Goal: Task Accomplishment & Management: Use online tool/utility

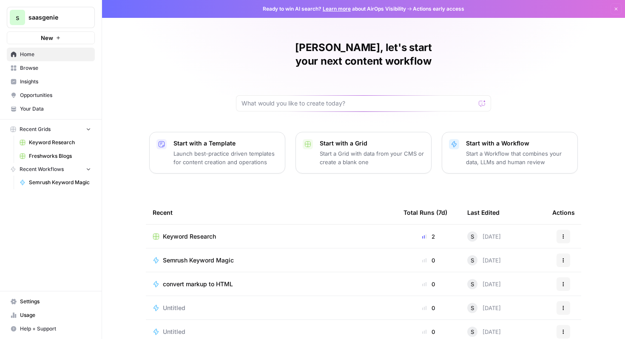
click at [254, 149] on p "Launch best-practice driven templates for content creation and operations" at bounding box center [225, 157] width 105 height 17
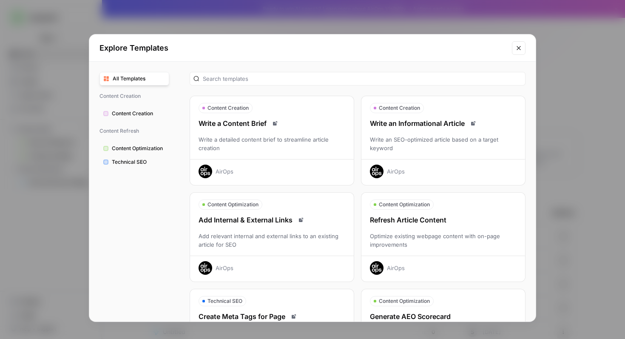
click at [519, 48] on icon "Close modal" at bounding box center [518, 48] width 4 height 4
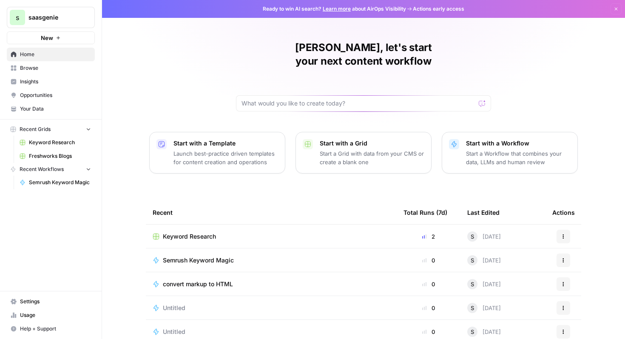
click at [59, 160] on link "Freshworks Blogs" at bounding box center [55, 156] width 79 height 14
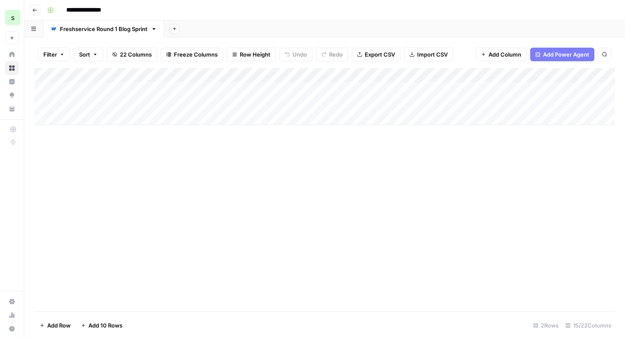
click at [108, 118] on div "Add Column" at bounding box center [324, 96] width 580 height 57
click at [102, 120] on textarea at bounding box center [132, 119] width 136 height 12
click at [265, 194] on div "Add Column" at bounding box center [324, 189] width 580 height 243
click at [359, 105] on div "Add Column" at bounding box center [324, 103] width 580 height 71
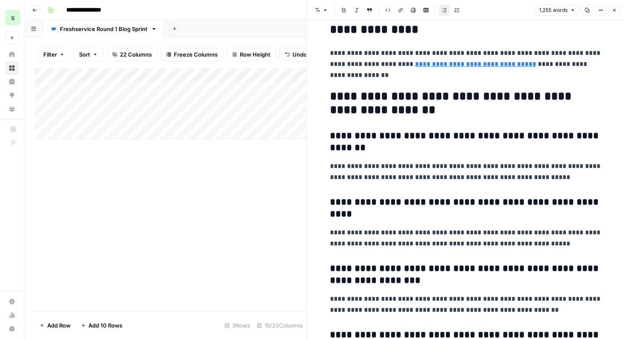
scroll to position [3630, 0]
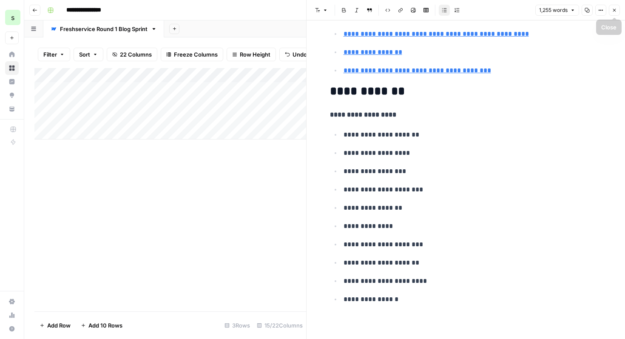
click at [617, 11] on button "Close" at bounding box center [614, 10] width 11 height 11
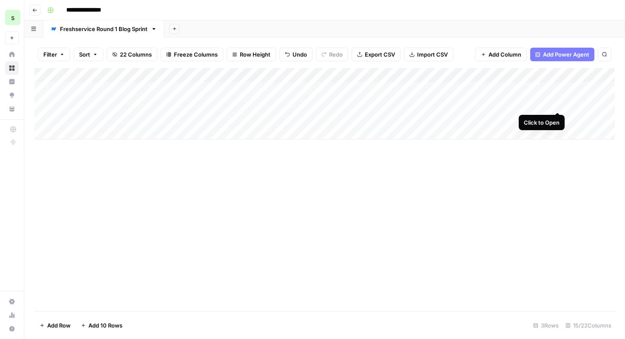
click at [558, 104] on div "Add Column" at bounding box center [324, 103] width 580 height 71
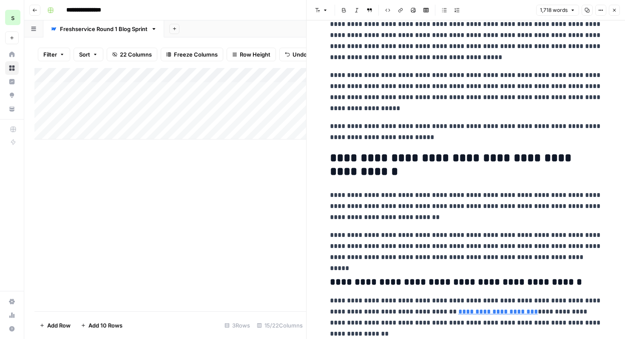
scroll to position [29, 0]
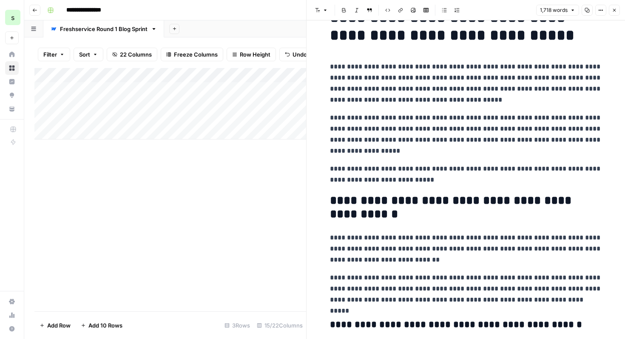
click at [615, 14] on button "Close" at bounding box center [614, 10] width 11 height 11
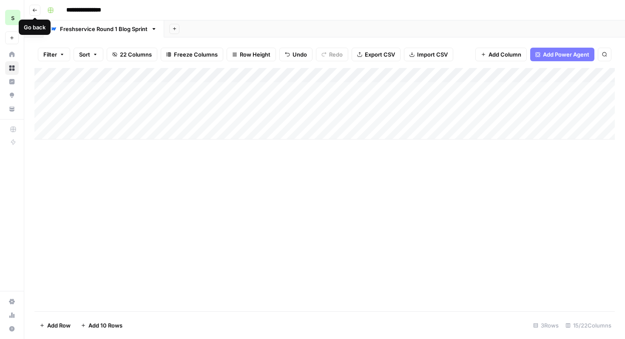
click at [39, 10] on button "Go back" at bounding box center [34, 10] width 11 height 11
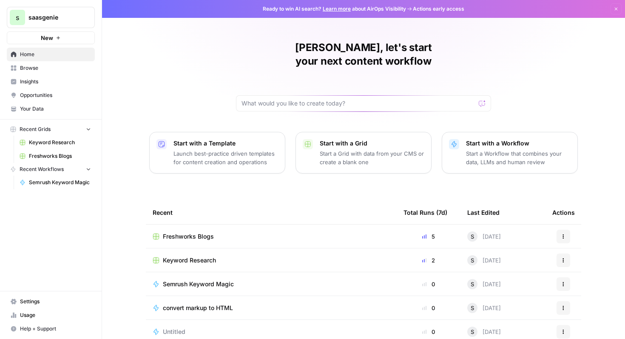
click at [502, 149] on p "Start a Workflow that combines your data, LLMs and human review" at bounding box center [518, 157] width 105 height 17
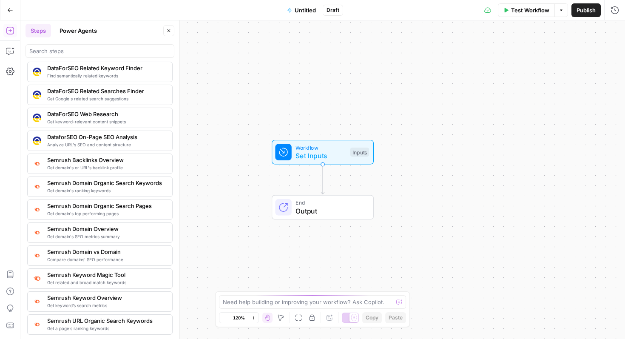
scroll to position [852, 0]
click at [284, 300] on textarea at bounding box center [308, 301] width 170 height 8
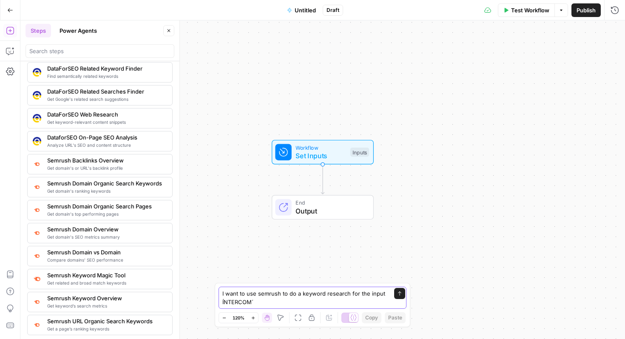
click at [223, 301] on textarea "I want to use semrush to do a keyword research for the input ÍNTERCOM´" at bounding box center [303, 297] width 163 height 17
click at [222, 303] on textarea "I want to use semrush to do a keyword research for the input ÍNTERCOM HELPDESK´" at bounding box center [303, 297] width 163 height 17
type textarea "I want to use semrush to do a keyword research for the input ÍNTERCOM HELPDESK´"
click at [402, 292] on button "Send" at bounding box center [399, 293] width 11 height 11
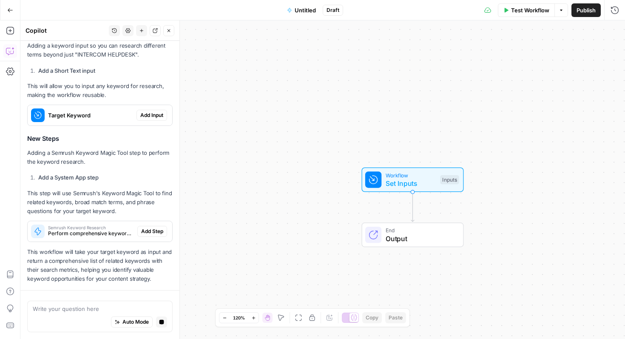
scroll to position [237, 0]
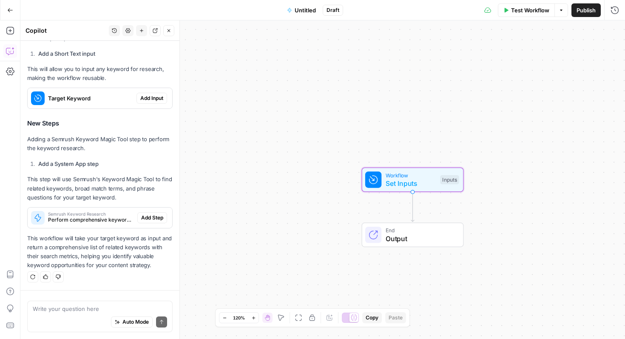
click at [151, 98] on span "Add Input" at bounding box center [151, 98] width 23 height 8
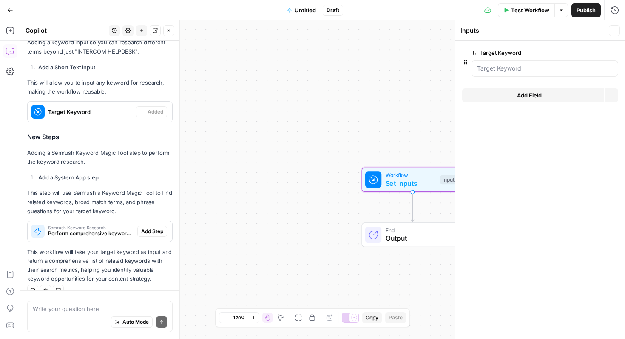
scroll to position [250, 0]
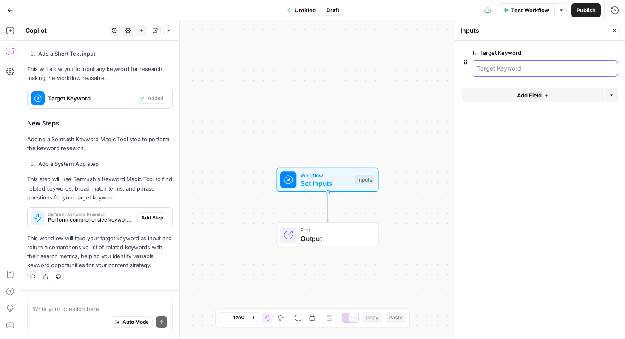
click at [541, 64] on Keyword "Target Keyword" at bounding box center [545, 68] width 136 height 8
click at [530, 73] on div at bounding box center [544, 68] width 147 height 16
click at [530, 72] on Keyword "Target Keyword" at bounding box center [545, 68] width 136 height 8
click at [587, 53] on span "edit field" at bounding box center [586, 52] width 19 height 7
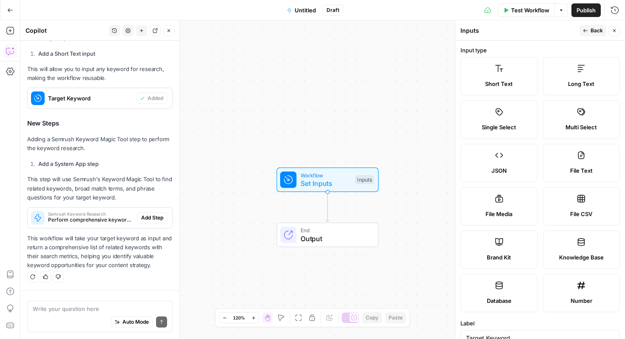
click at [517, 74] on label "Short Text" at bounding box center [498, 76] width 77 height 38
click at [586, 78] on label "Long Text" at bounding box center [581, 76] width 77 height 38
click at [500, 79] on label "Short Text" at bounding box center [498, 76] width 77 height 38
click at [592, 36] on button "Back" at bounding box center [592, 30] width 27 height 11
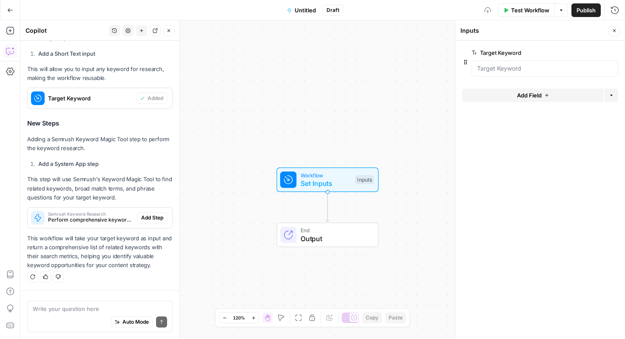
click at [508, 65] on div at bounding box center [544, 68] width 147 height 16
click at [509, 69] on Keyword "Target Keyword" at bounding box center [545, 68] width 136 height 8
click at [519, 66] on Keyword "Target Keyword" at bounding box center [545, 68] width 136 height 8
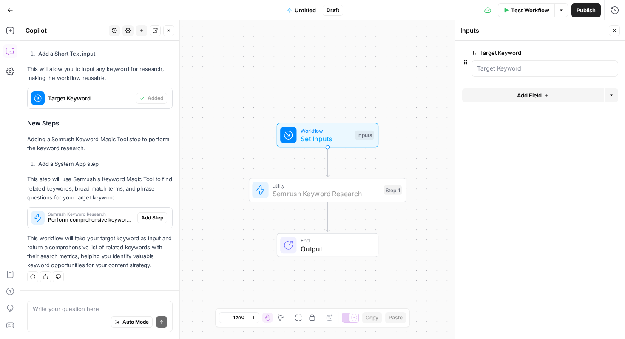
click at [162, 216] on span "Add Step" at bounding box center [152, 218] width 22 height 8
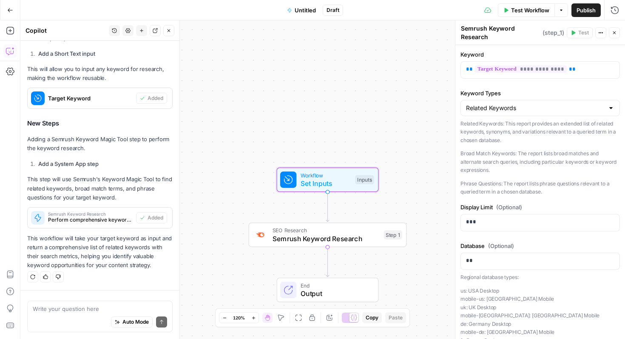
click at [118, 99] on span "Target Keyword" at bounding box center [90, 98] width 85 height 8
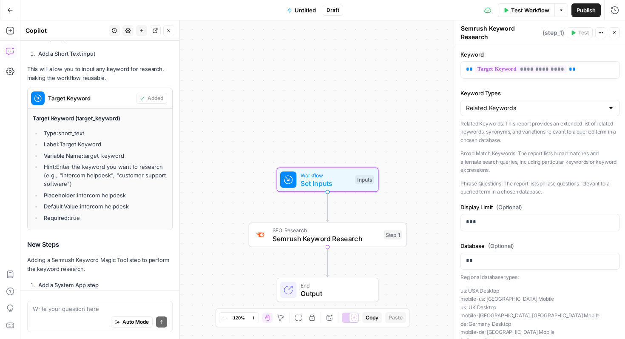
scroll to position [261, 0]
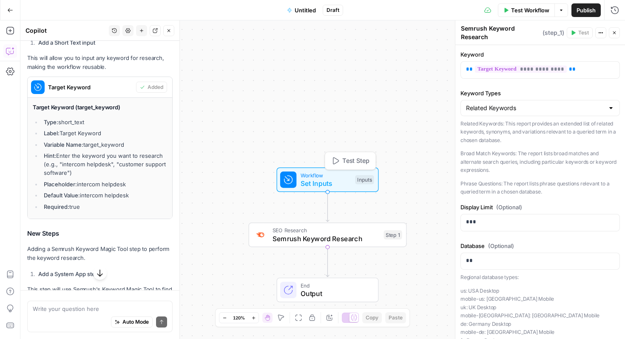
click at [330, 179] on span "Set Inputs" at bounding box center [325, 183] width 51 height 10
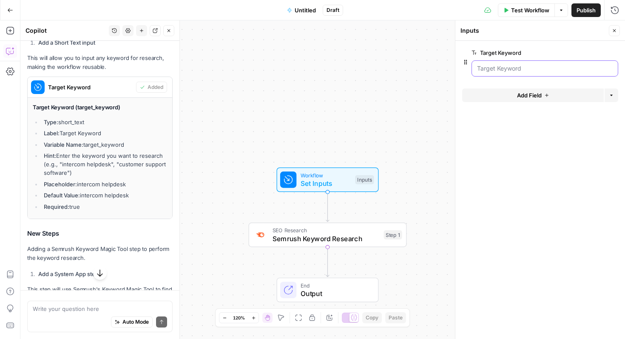
click at [535, 65] on Keyword "Target Keyword" at bounding box center [545, 68] width 136 height 8
click at [535, 70] on Keyword "Target Keyword" at bounding box center [545, 68] width 136 height 8
click at [613, 98] on button "Options" at bounding box center [611, 95] width 14 height 14
click at [586, 63] on div at bounding box center [544, 68] width 147 height 16
click at [598, 54] on icon "button" at bounding box center [600, 53] width 5 height 5
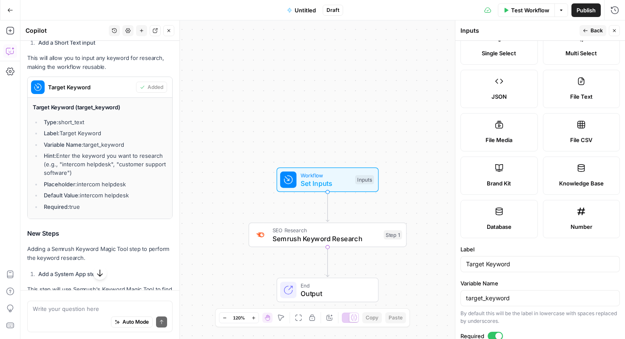
scroll to position [0, 0]
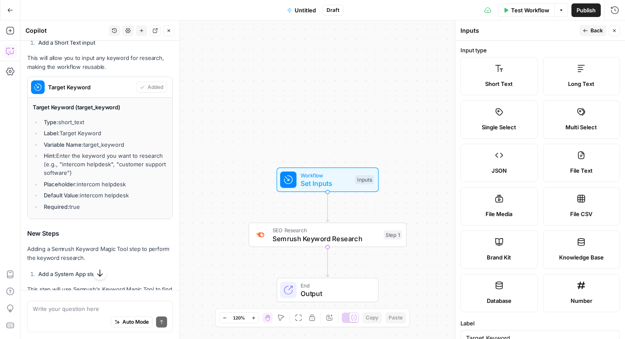
click at [508, 74] on label "Short Text" at bounding box center [498, 76] width 77 height 38
click at [502, 88] on span "Short Text" at bounding box center [499, 83] width 28 height 8
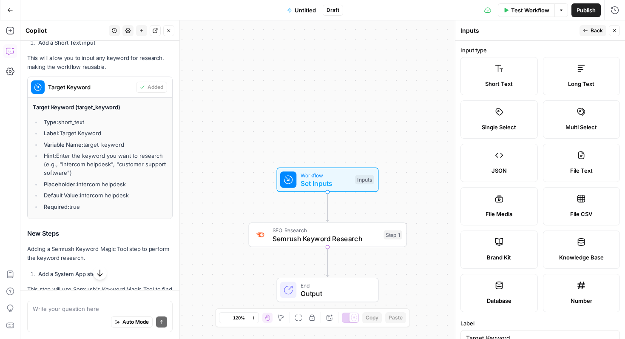
scroll to position [227, 0]
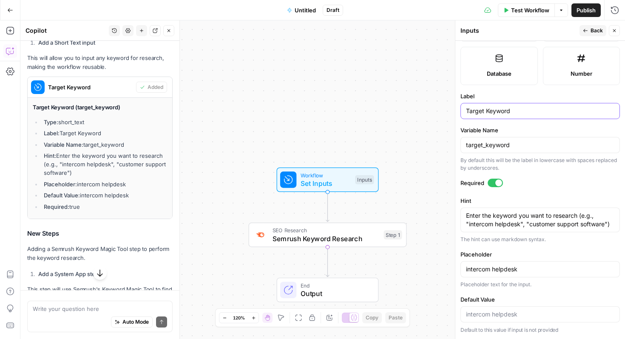
click at [518, 109] on input "Target Keyword" at bounding box center [540, 111] width 148 height 8
click at [507, 271] on input "intercom helpdesk" at bounding box center [540, 269] width 148 height 8
click at [590, 32] on span "Back" at bounding box center [596, 31] width 12 height 8
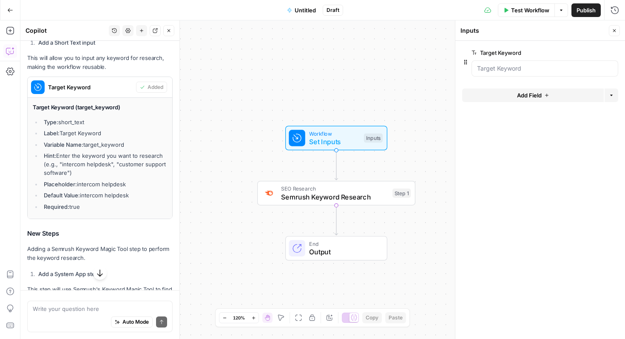
click at [535, 11] on span "Test Workflow" at bounding box center [530, 10] width 38 height 8
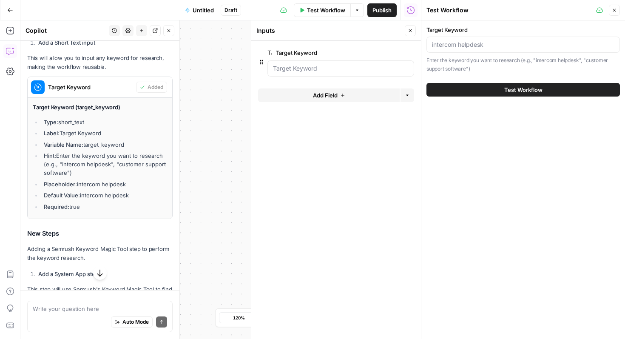
click at [504, 81] on div "Test Workflow" at bounding box center [522, 90] width 193 height 24
click at [507, 87] on span "Test Workflow" at bounding box center [523, 89] width 38 height 8
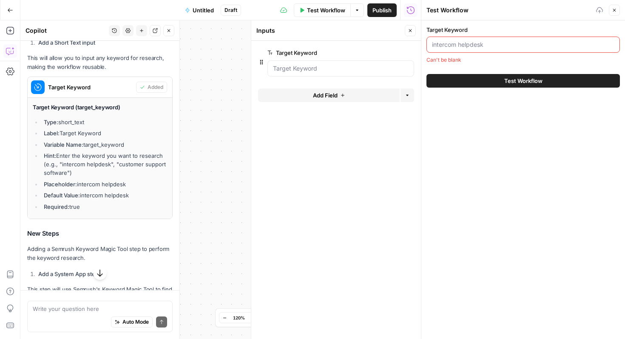
click at [478, 47] on input "Target Keyword" at bounding box center [523, 44] width 182 height 8
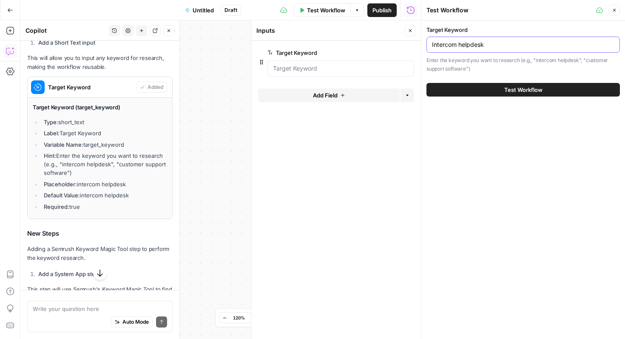
type input "Intercom helpdesk"
click at [505, 90] on span "Test Workflow" at bounding box center [523, 89] width 38 height 8
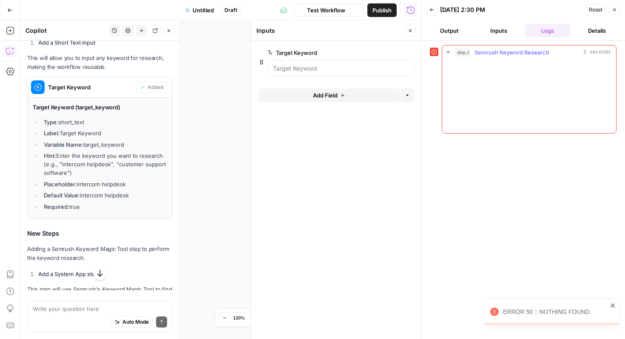
scroll to position [261, 0]
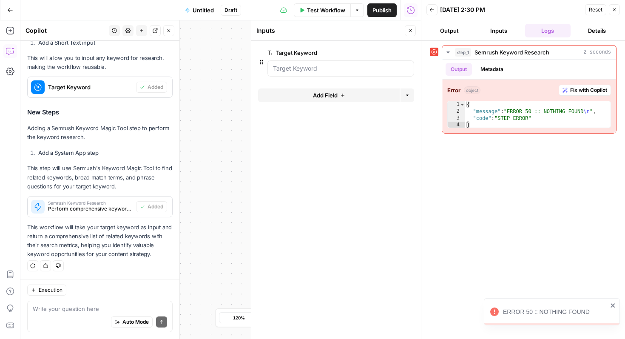
click at [452, 28] on button "Output" at bounding box center [449, 31] width 46 height 14
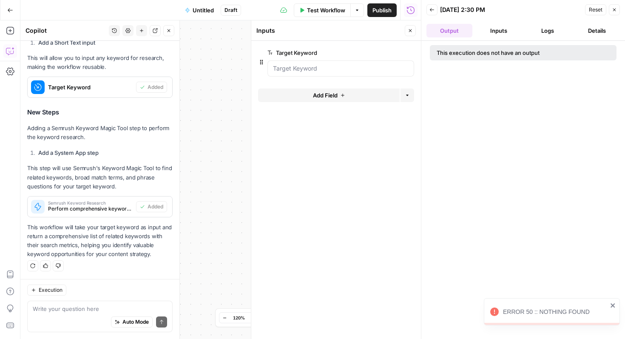
click at [548, 29] on button "Logs" at bounding box center [548, 31] width 46 height 14
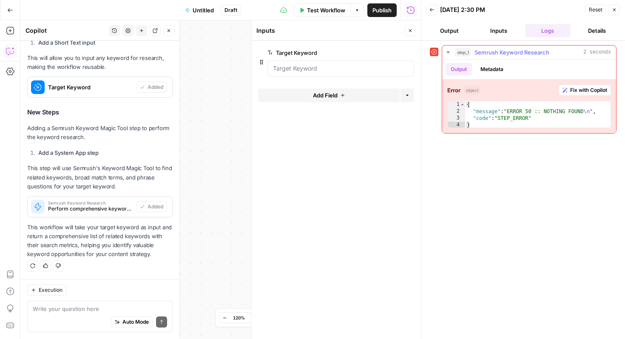
click at [586, 91] on span "Fix with Copilot" at bounding box center [588, 90] width 37 height 8
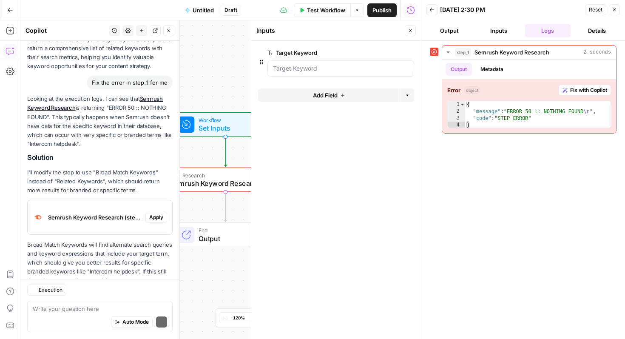
scroll to position [494, 0]
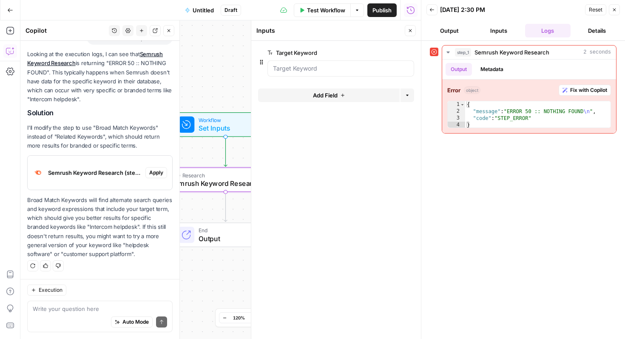
click at [157, 175] on span "Apply" at bounding box center [156, 173] width 14 height 8
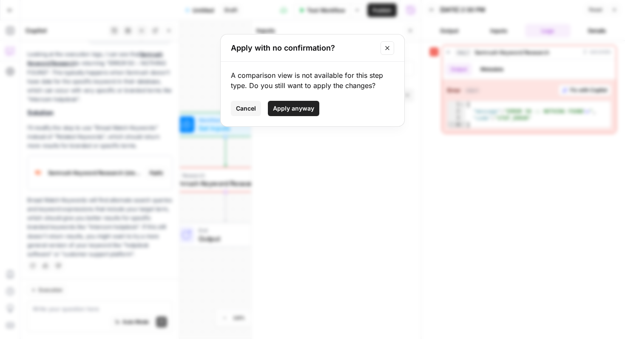
click at [389, 46] on icon "Close modal" at bounding box center [387, 48] width 7 height 7
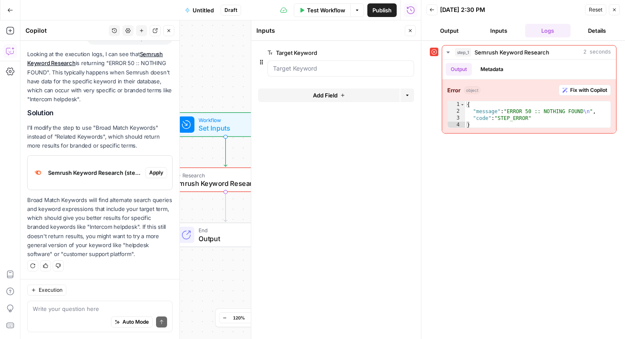
click at [614, 7] on icon "button" at bounding box center [613, 9] width 5 height 5
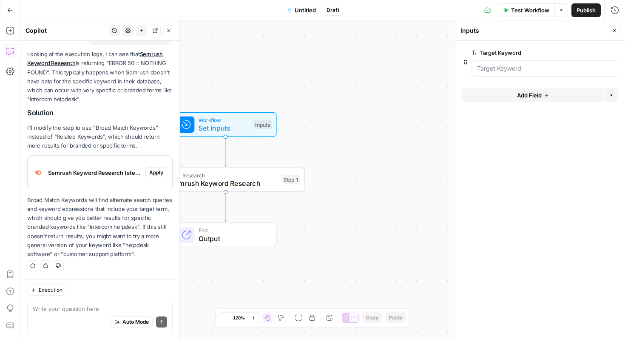
click at [169, 32] on icon "button" at bounding box center [168, 30] width 5 height 5
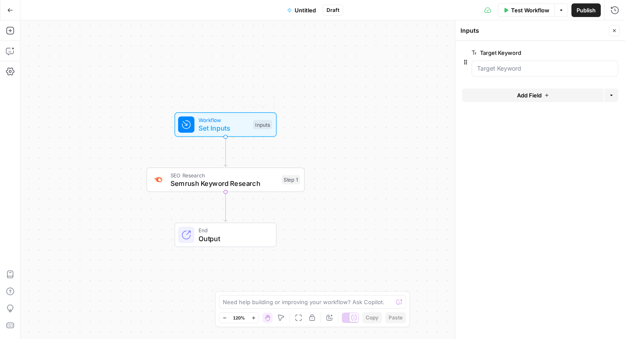
click at [218, 180] on span "Semrush Keyword Research" at bounding box center [223, 183] width 107 height 10
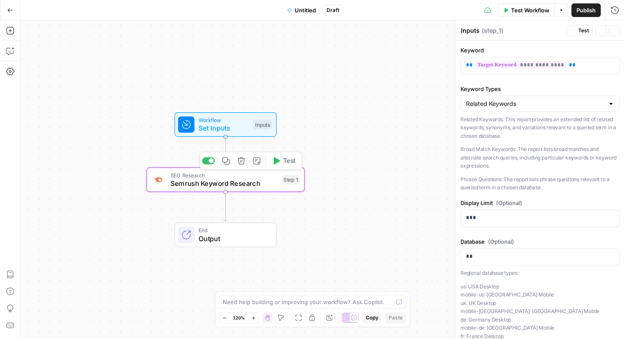
type textarea "Semrush Keyword Research"
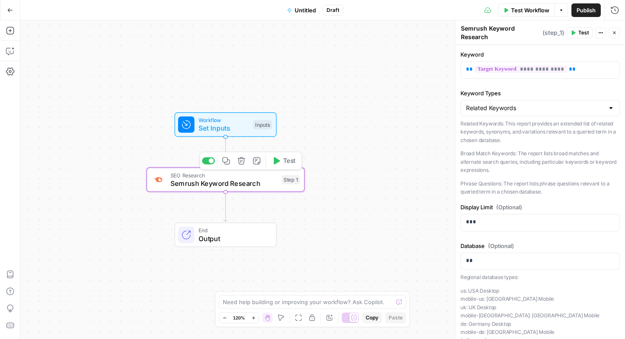
click at [240, 160] on icon "button" at bounding box center [241, 160] width 7 height 7
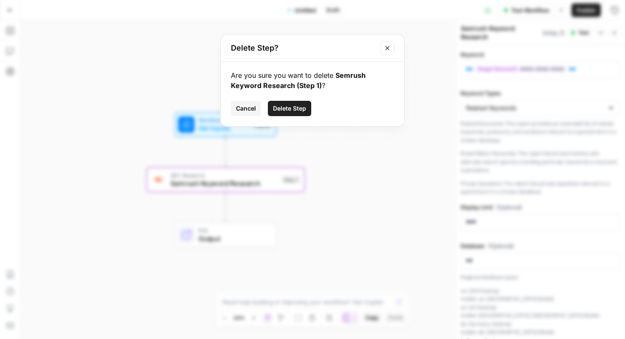
click at [282, 107] on span "Delete Step" at bounding box center [289, 108] width 33 height 8
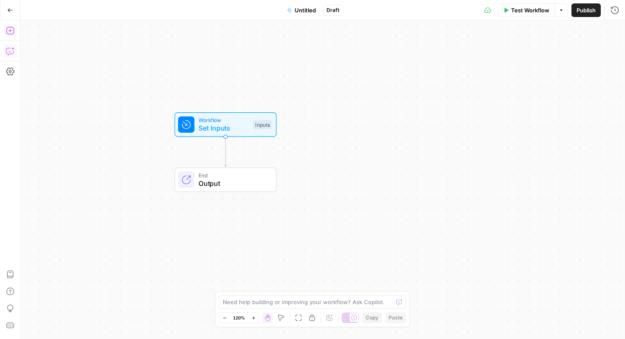
click at [14, 34] on button "Add Steps" at bounding box center [10, 31] width 14 height 14
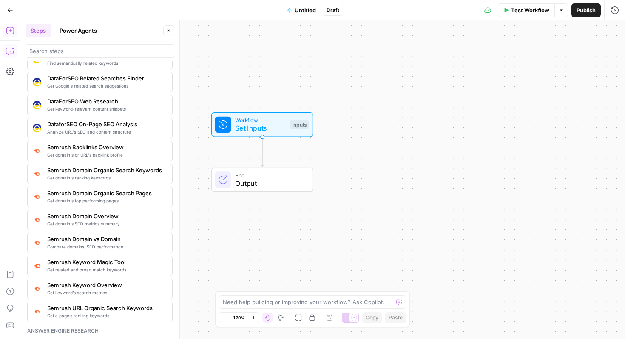
scroll to position [923, 0]
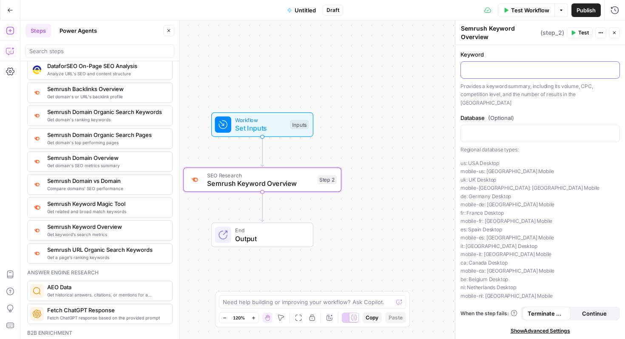
click at [509, 73] on p at bounding box center [540, 69] width 148 height 8
click at [585, 31] on span "Test" at bounding box center [583, 33] width 11 height 8
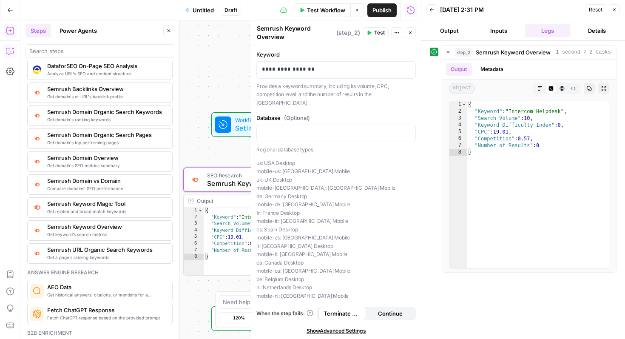
click at [503, 28] on button "Inputs" at bounding box center [498, 31] width 46 height 14
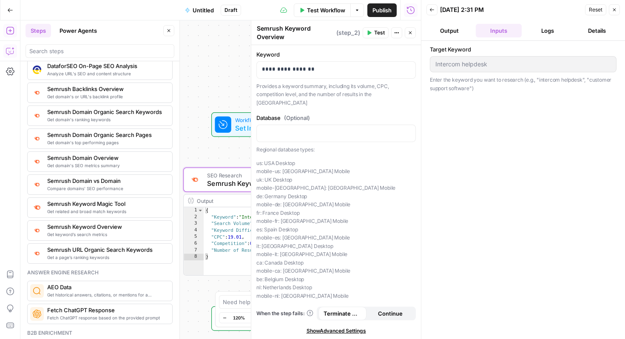
click at [447, 31] on button "Output" at bounding box center [449, 31] width 46 height 14
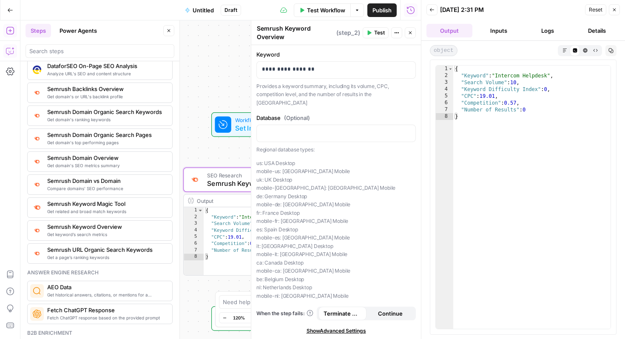
click at [613, 10] on icon "button" at bounding box center [614, 9] width 3 height 3
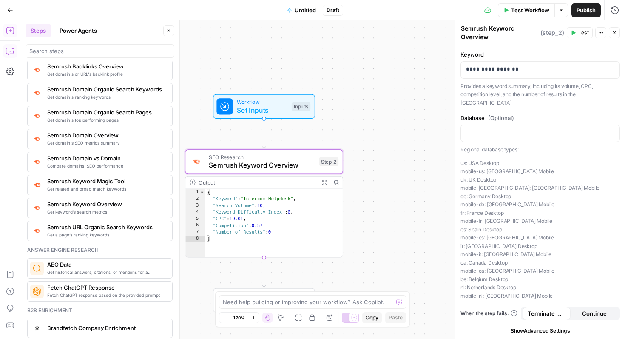
scroll to position [953, 0]
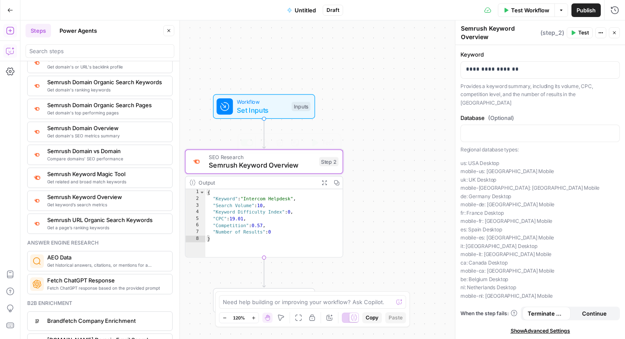
click at [297, 163] on span "Semrush Keyword Overview" at bounding box center [262, 165] width 106 height 10
click at [283, 145] on button "Delete step" at bounding box center [279, 142] width 13 height 13
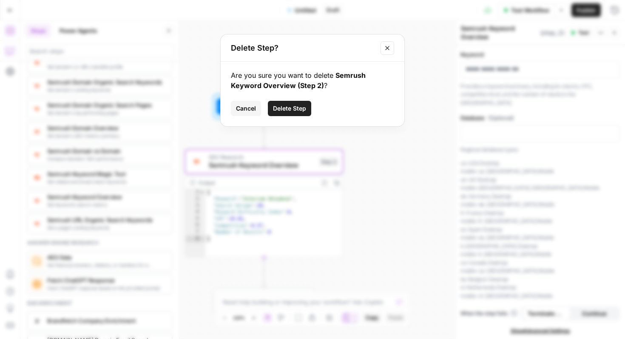
click at [294, 109] on span "Delete Step" at bounding box center [289, 108] width 33 height 8
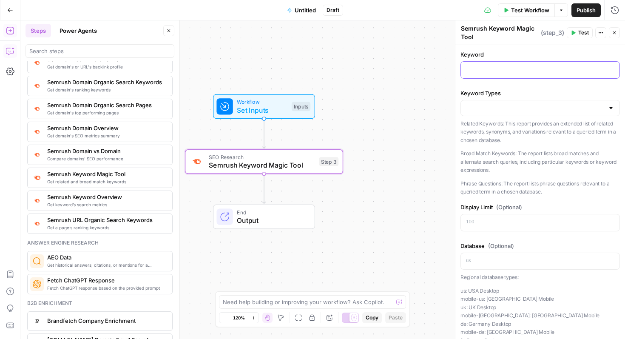
click at [523, 69] on p at bounding box center [540, 69] width 148 height 8
click at [579, 32] on span "Test" at bounding box center [583, 33] width 11 height 8
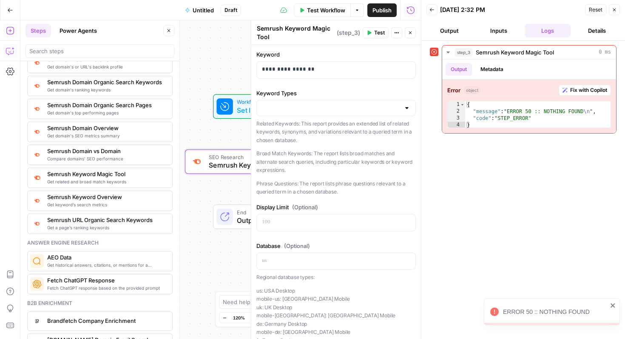
click at [509, 31] on button "Inputs" at bounding box center [498, 31] width 46 height 14
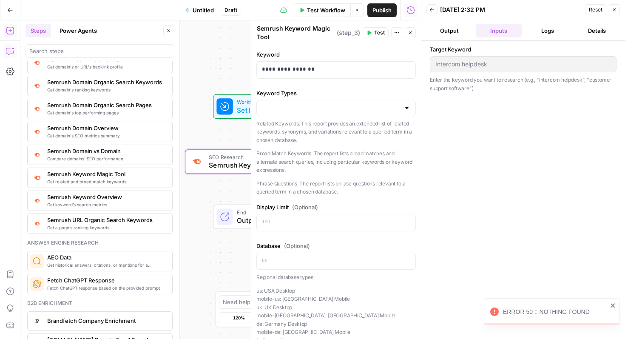
click at [546, 32] on button "Logs" at bounding box center [548, 31] width 46 height 14
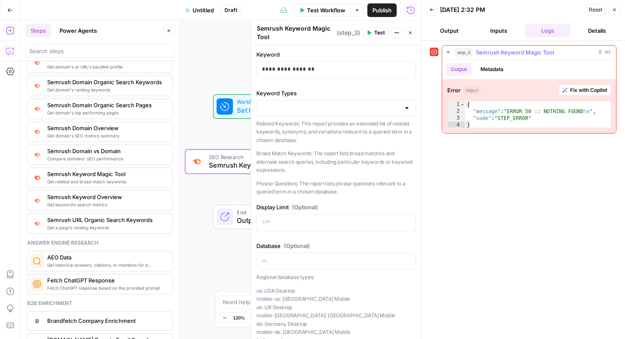
type textarea "**********"
click at [557, 117] on div "{ "message" : "ERROR 50 :: NOTHING FOUND \n " , "code" : "STEP_ERROR" }" at bounding box center [537, 121] width 145 height 41
click at [320, 65] on p "**********" at bounding box center [336, 69] width 148 height 8
click at [378, 36] on span "Test" at bounding box center [379, 33] width 11 height 8
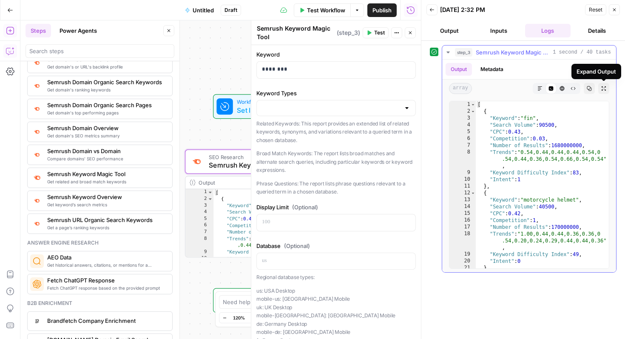
click at [603, 87] on icon "button" at bounding box center [603, 88] width 5 height 5
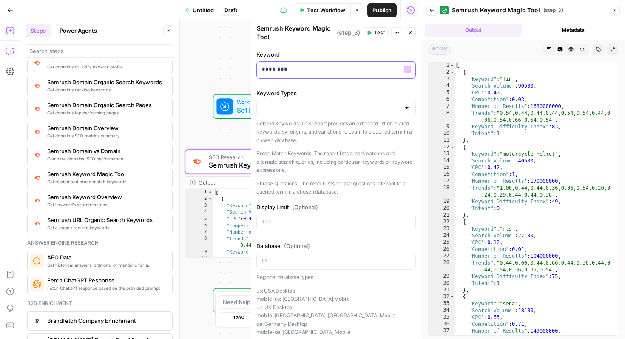
click at [326, 70] on p "********" at bounding box center [336, 69] width 148 height 8
click at [374, 32] on button "Test" at bounding box center [375, 32] width 26 height 11
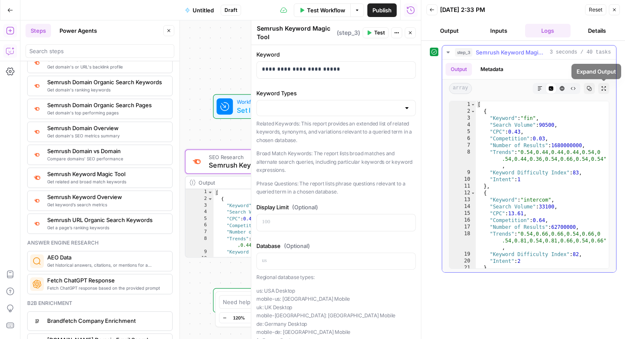
click at [603, 86] on icon "button" at bounding box center [603, 88] width 5 height 5
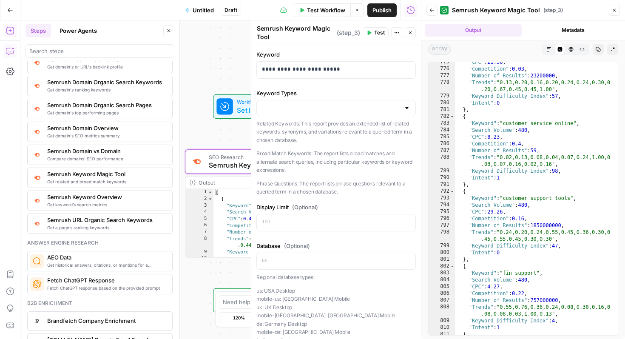
scroll to position [5789, 0]
click at [549, 51] on icon "button" at bounding box center [548, 49] width 5 height 5
click at [570, 48] on icon "button" at bounding box center [571, 49] width 5 height 5
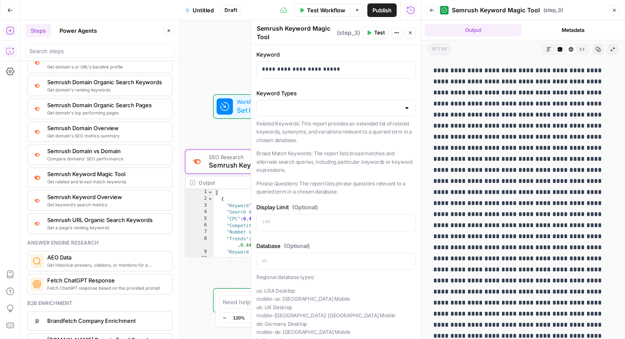
click at [550, 48] on icon "button" at bounding box center [548, 49] width 5 height 5
click at [558, 48] on icon "button" at bounding box center [560, 49] width 5 height 5
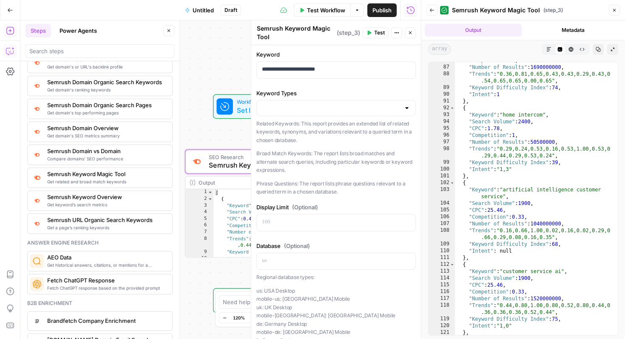
scroll to position [637, 0]
click at [613, 11] on icon "button" at bounding box center [614, 10] width 3 height 3
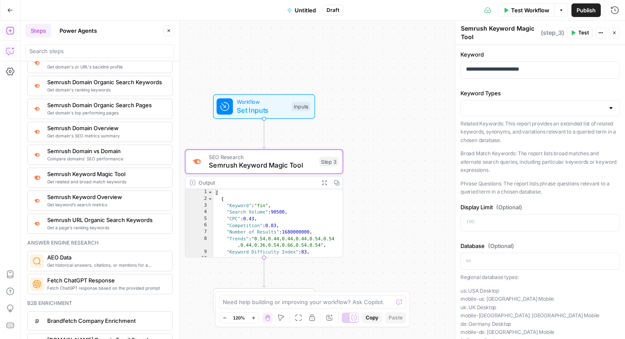
click at [600, 31] on icon "button" at bounding box center [600, 32] width 5 height 5
click at [563, 10] on button "Options" at bounding box center [561, 10] width 14 height 14
click at [596, 8] on button "Publish" at bounding box center [585, 10] width 29 height 14
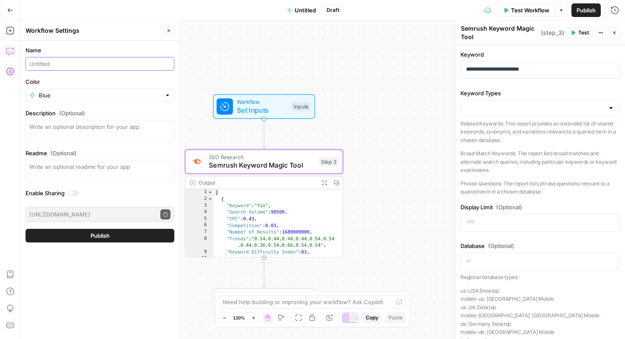
click at [91, 62] on input "Name" at bounding box center [99, 63] width 141 height 8
type input "Keyword Research for Intercom"
click at [136, 231] on button "Publish" at bounding box center [99, 236] width 149 height 14
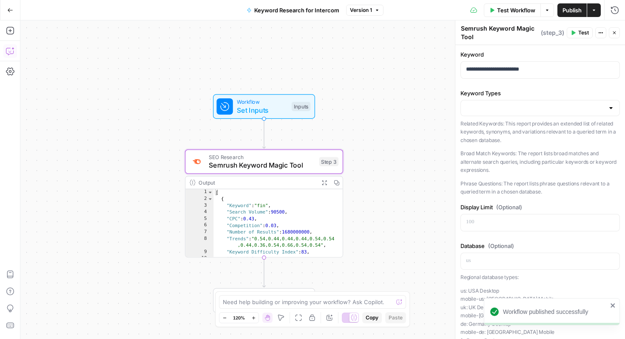
click at [596, 10] on icon "button" at bounding box center [593, 10] width 5 height 5
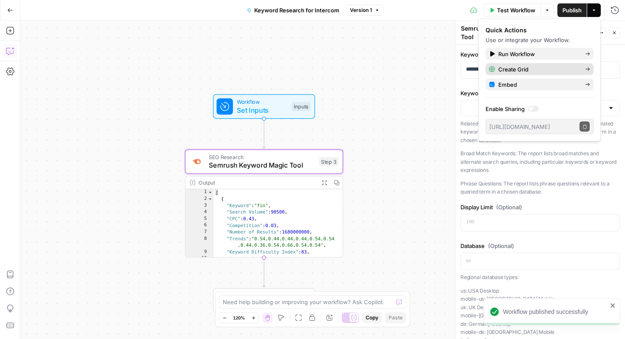
click at [547, 70] on span "Create Grid" at bounding box center [538, 69] width 80 height 8
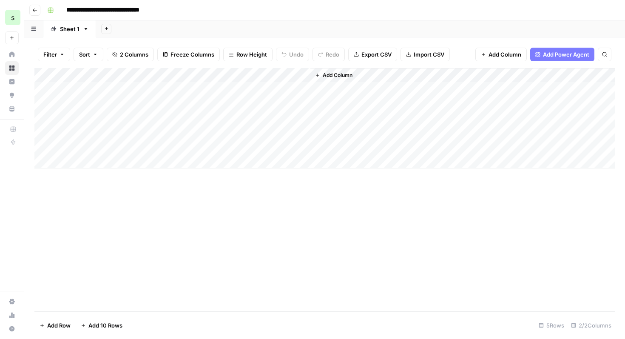
click at [113, 91] on div "Add Column" at bounding box center [324, 118] width 580 height 100
click at [113, 91] on textarea at bounding box center [132, 90] width 136 height 12
type textarea "**********"
click at [266, 257] on div "Add Column" at bounding box center [324, 189] width 580 height 243
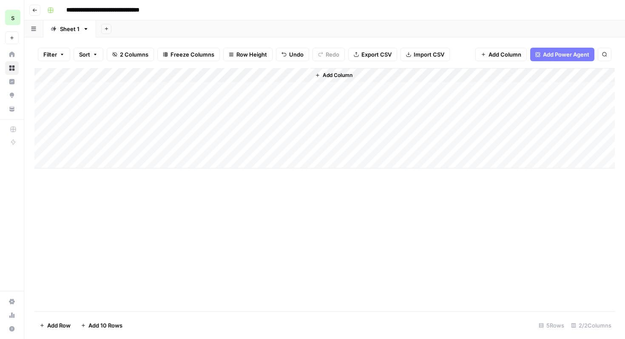
click at [252, 89] on div "Add Column" at bounding box center [324, 118] width 580 height 100
click at [378, 89] on div "Add Column" at bounding box center [324, 118] width 580 height 100
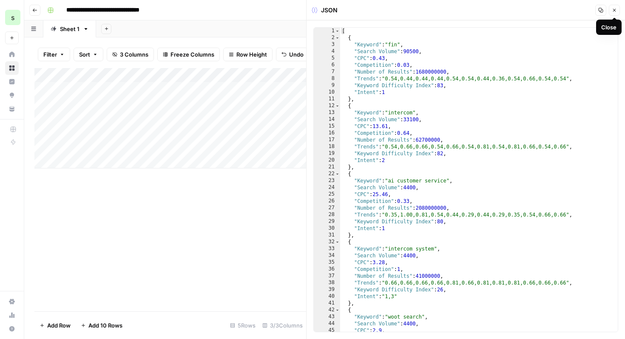
click at [615, 11] on icon "button" at bounding box center [613, 10] width 5 height 5
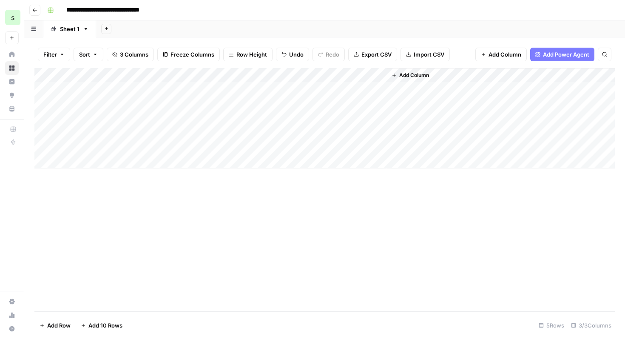
click at [555, 56] on span "Add Power Agent" at bounding box center [566, 54] width 46 height 8
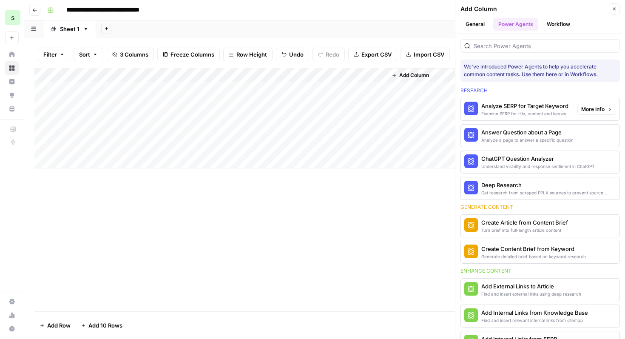
scroll to position [433, 0]
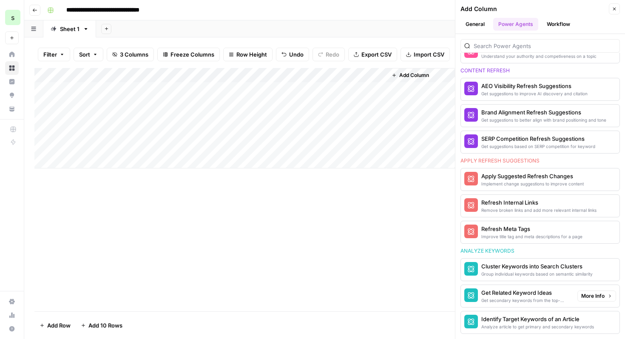
click at [542, 297] on div "Get secondary keywords from the top-ranking articles of a target search term" at bounding box center [525, 300] width 89 height 7
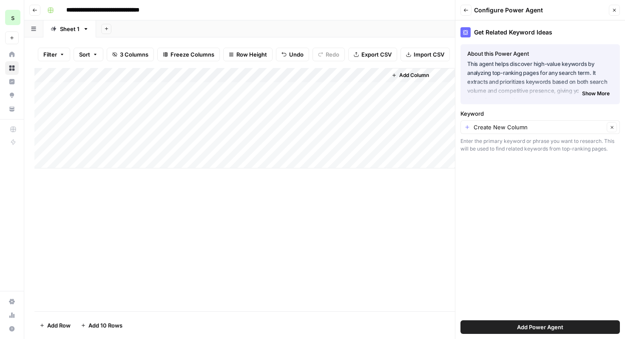
click at [587, 93] on span "Show More" at bounding box center [596, 94] width 28 height 8
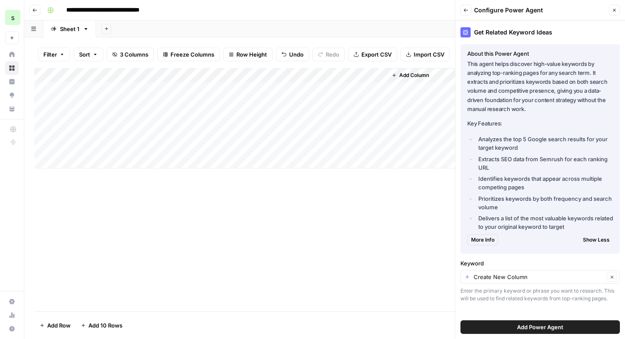
click at [610, 237] on button "Show Less" at bounding box center [596, 239] width 34 height 11
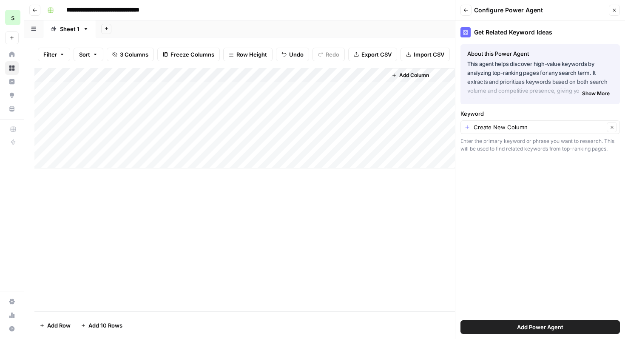
click at [589, 122] on div "Create New Column Clear" at bounding box center [539, 127] width 159 height 14
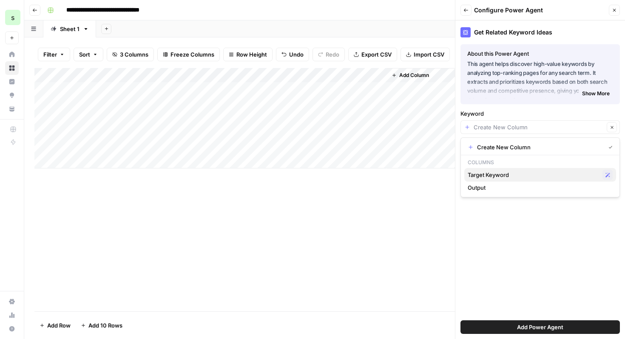
click at [548, 176] on span "Target Keyword" at bounding box center [532, 174] width 131 height 8
type input "Target Keyword"
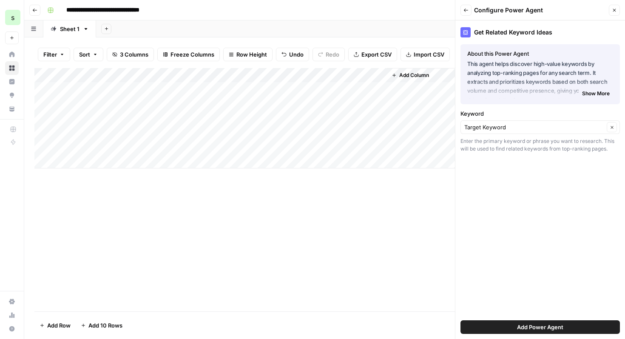
click at [547, 329] on span "Add Power Agent" at bounding box center [540, 327] width 46 height 8
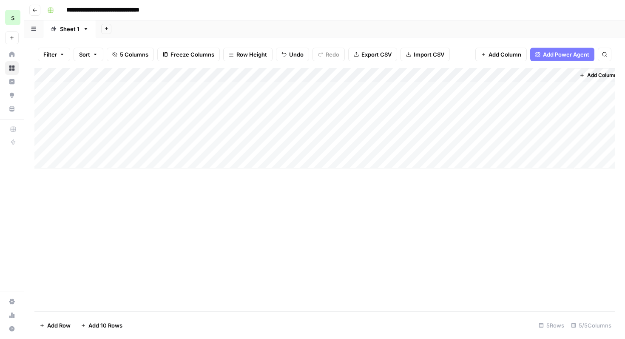
click at [444, 87] on div "Add Column" at bounding box center [324, 118] width 580 height 100
click at [478, 73] on div "Add Column" at bounding box center [324, 118] width 580 height 100
click at [456, 37] on div "Add Sheet" at bounding box center [360, 28] width 529 height 17
click at [566, 88] on div "Add Column" at bounding box center [324, 118] width 580 height 100
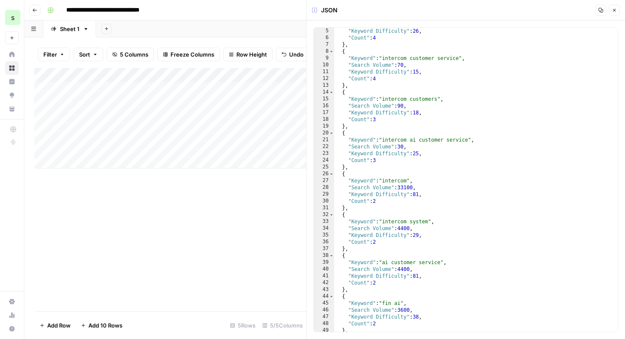
scroll to position [288, 0]
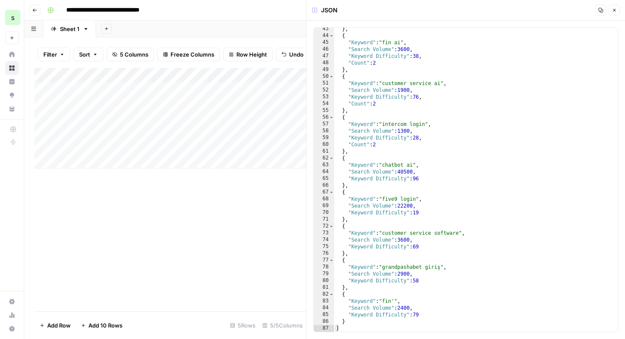
click at [614, 10] on icon "button" at bounding box center [613, 10] width 5 height 5
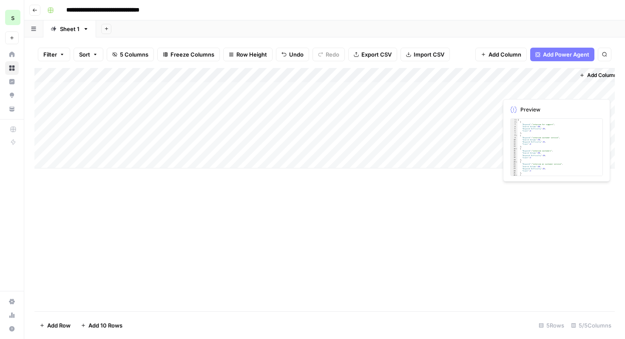
scroll to position [0, 7]
click at [567, 54] on span "Add Power Agent" at bounding box center [566, 54] width 46 height 8
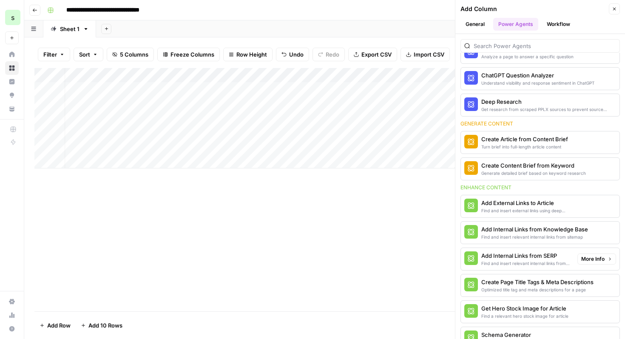
scroll to position [83, 0]
click at [541, 167] on div "Create Content Brief from Keyword" at bounding box center [525, 165] width 89 height 8
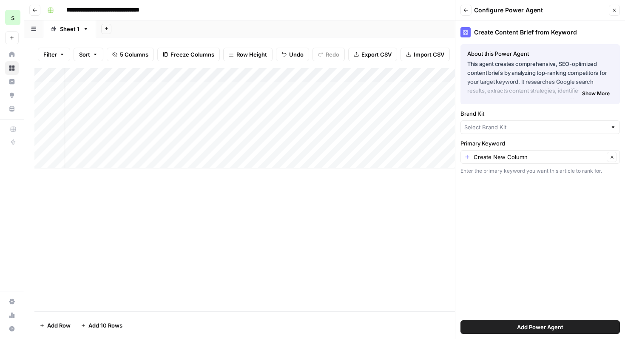
click at [605, 95] on span "Show More" at bounding box center [596, 94] width 28 height 8
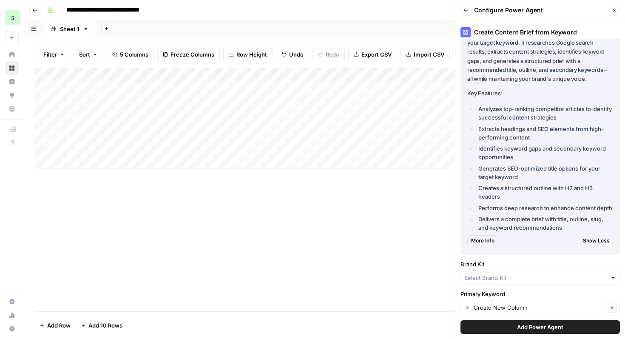
scroll to position [54, 0]
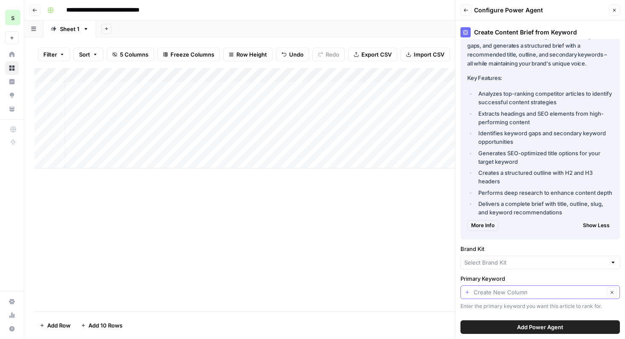
click at [547, 292] on input "Primary Keyword" at bounding box center [538, 292] width 130 height 8
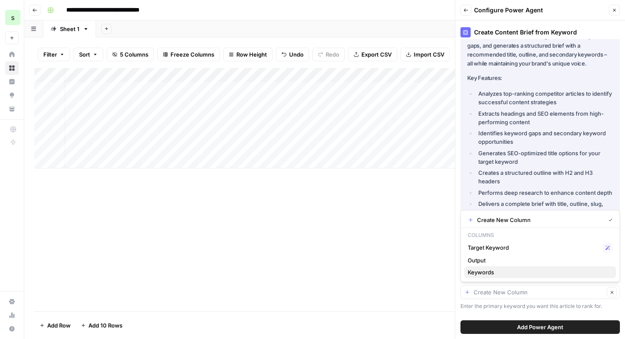
click at [553, 270] on span "Keywords" at bounding box center [538, 272] width 142 height 8
type input "Keywords"
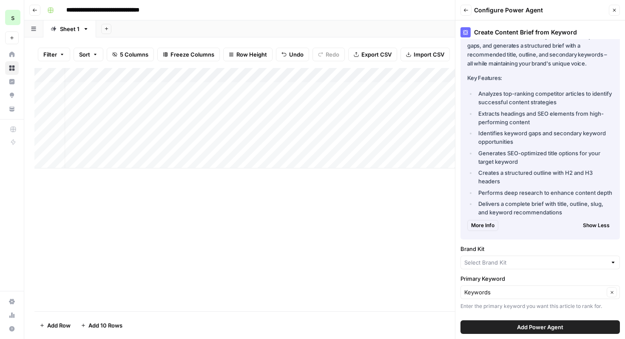
click at [548, 328] on span "Add Power Agent" at bounding box center [540, 327] width 46 height 8
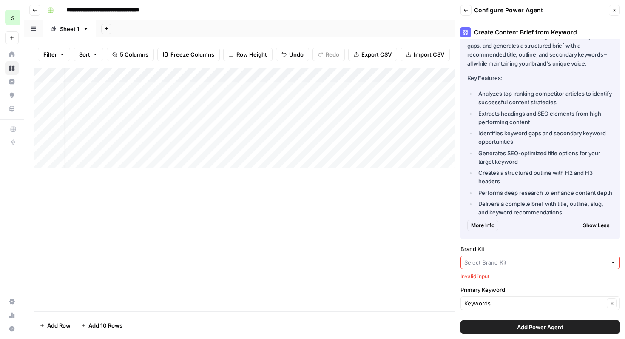
click at [541, 260] on input "Brand Kit" at bounding box center [535, 262] width 142 height 8
click at [534, 280] on span "saasgenie - FW" at bounding box center [538, 282] width 142 height 8
type input "saasgenie - FW"
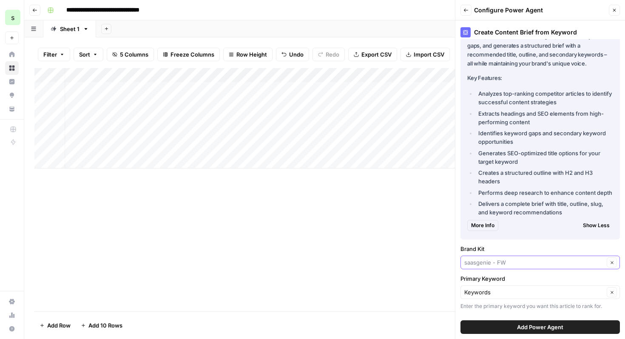
click at [516, 263] on input "Brand Kit" at bounding box center [534, 262] width 140 height 8
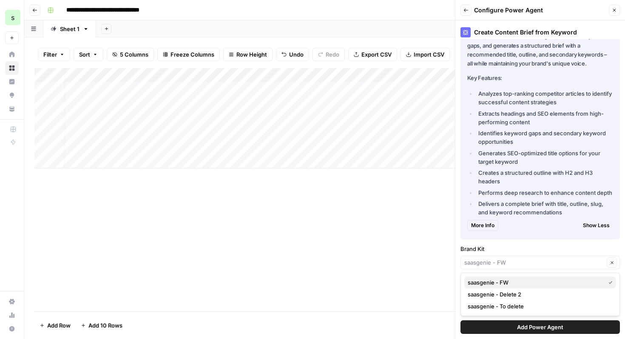
click at [500, 282] on span "saasgenie - FW" at bounding box center [534, 282] width 134 height 8
type input "saasgenie - FW"
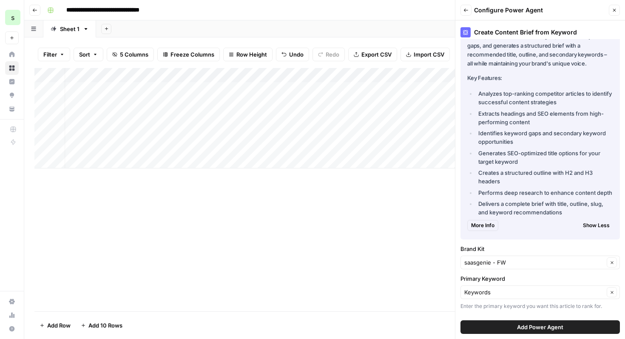
click at [617, 11] on button "Close" at bounding box center [614, 10] width 11 height 11
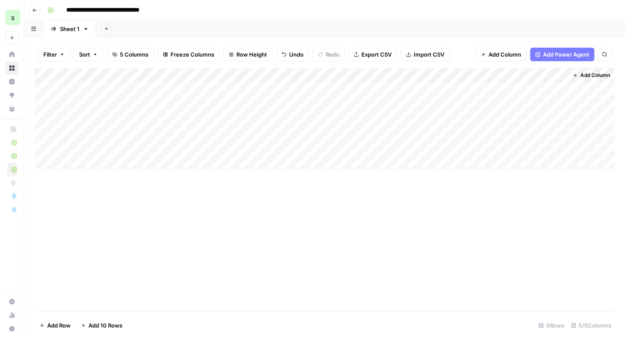
click at [32, 8] on button "Go back" at bounding box center [34, 10] width 11 height 11
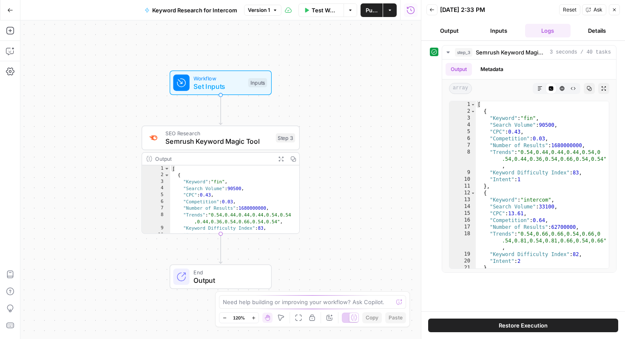
click at [7, 10] on icon "button" at bounding box center [10, 10] width 6 height 6
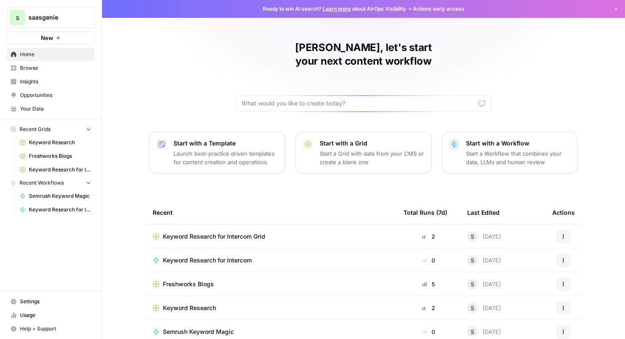
click at [55, 71] on span "Browse" at bounding box center [55, 68] width 71 height 8
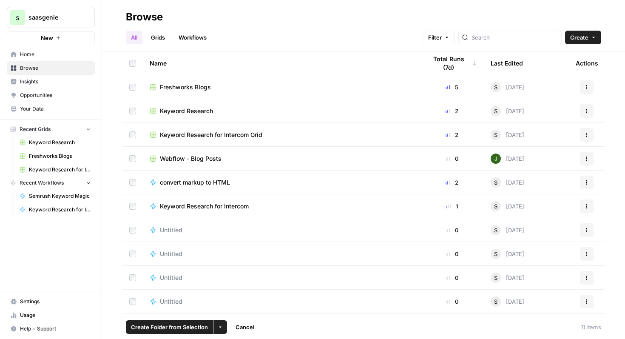
click at [132, 224] on td at bounding box center [132, 229] width 20 height 23
click at [222, 329] on button "More Options" at bounding box center [220, 327] width 14 height 14
click at [240, 311] on button "Delete" at bounding box center [237, 307] width 41 height 12
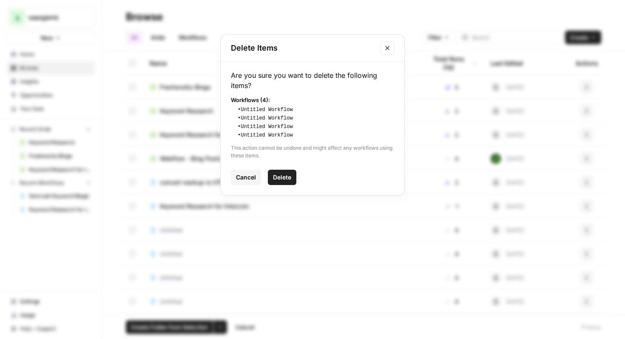
click at [280, 175] on span "Delete" at bounding box center [282, 177] width 18 height 8
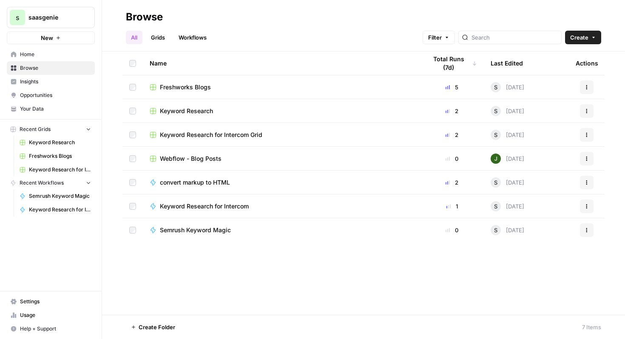
click at [72, 108] on span "Your Data" at bounding box center [55, 109] width 71 height 8
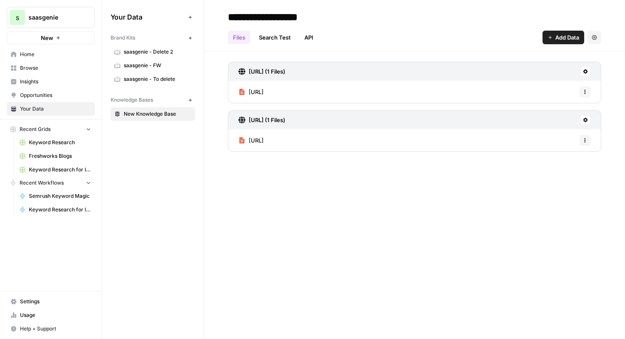
click at [175, 55] on span "saasgenie - Delete 2" at bounding box center [158, 52] width 68 height 8
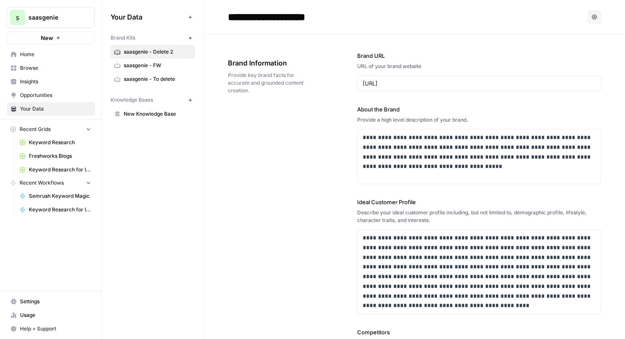
click at [595, 25] on header "**********" at bounding box center [414, 17] width 421 height 34
click at [596, 13] on button "Options" at bounding box center [594, 17] width 14 height 14
click at [574, 59] on span "Delete" at bounding box center [576, 56] width 27 height 8
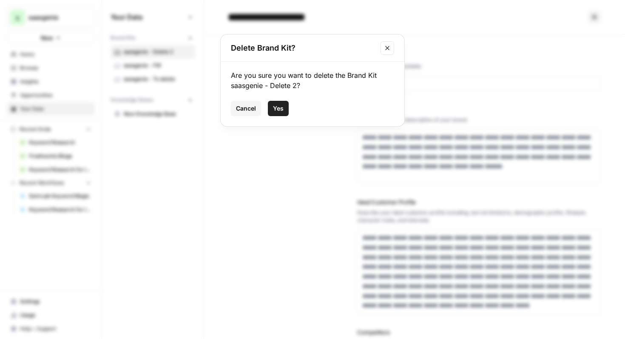
click at [286, 115] on button "Yes" at bounding box center [278, 108] width 21 height 15
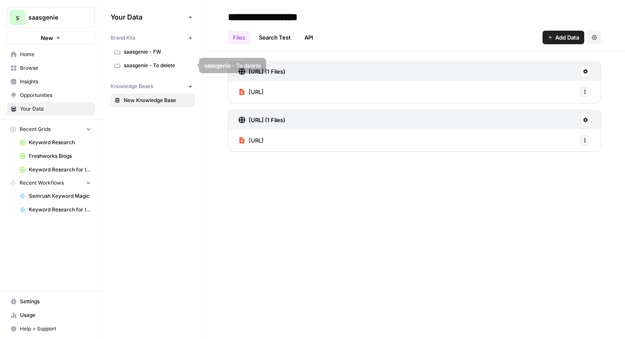
click at [167, 65] on span "saasgenie - To delete" at bounding box center [158, 66] width 68 height 8
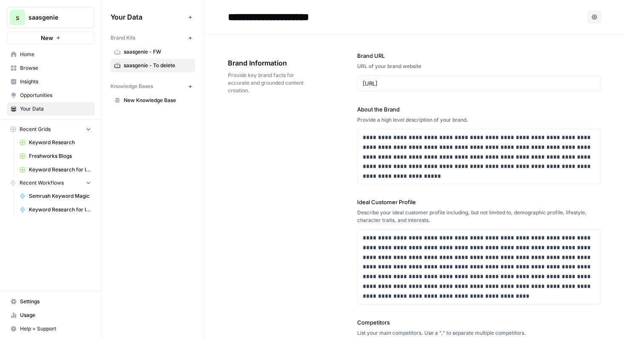
click at [597, 17] on button "Options" at bounding box center [594, 17] width 14 height 14
click at [583, 57] on span "Delete" at bounding box center [576, 56] width 27 height 8
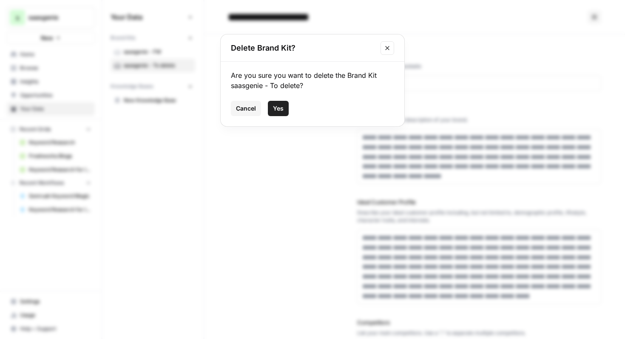
click at [278, 111] on span "Yes" at bounding box center [278, 108] width 11 height 8
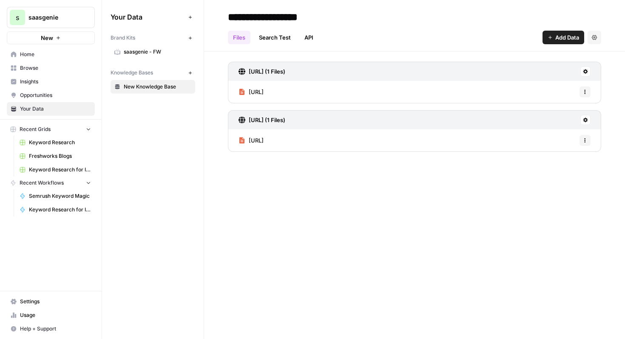
click at [190, 40] on button "New" at bounding box center [190, 38] width 10 height 10
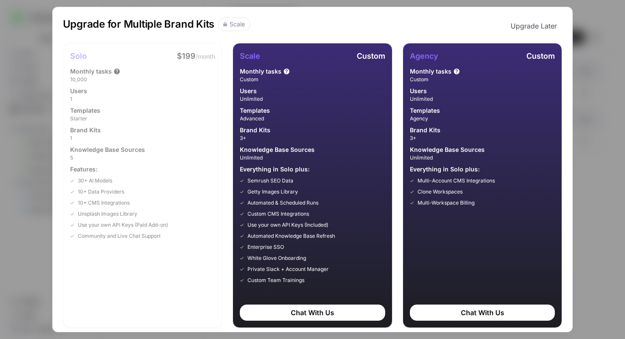
scroll to position [6, 0]
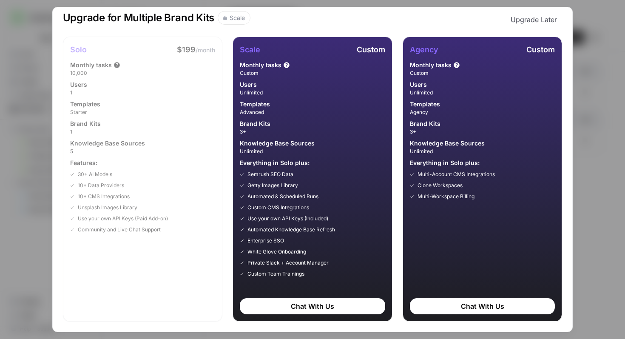
click at [555, 27] on button "Upgrade Later" at bounding box center [533, 19] width 57 height 17
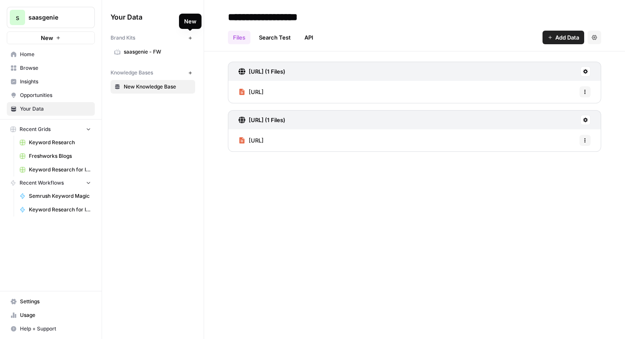
click at [190, 40] on icon "button" at bounding box center [190, 38] width 5 height 5
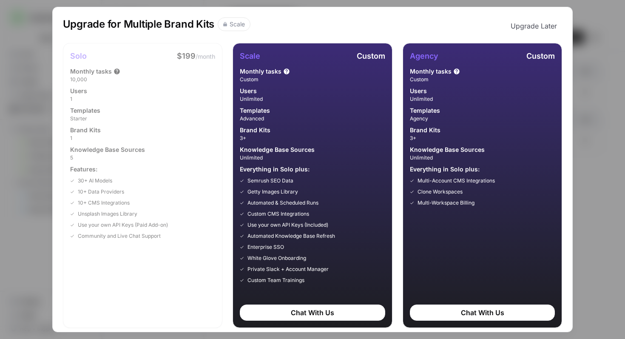
scroll to position [6, 0]
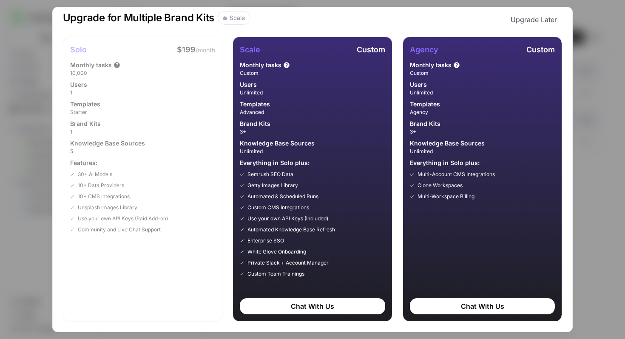
click at [601, 62] on div "Upgrade for Multiple Brand Kits Scale Upgrade Later Solo $199 /month Monthly ta…" at bounding box center [312, 169] width 625 height 339
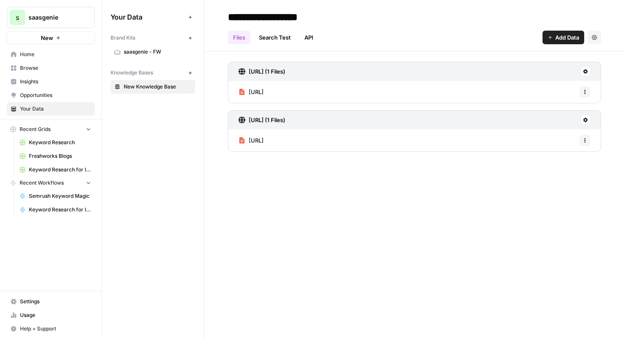
click at [42, 303] on span "Settings" at bounding box center [55, 301] width 71 height 8
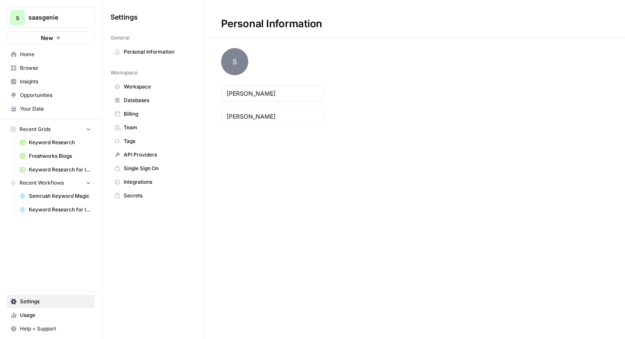
click at [161, 110] on span "Billing" at bounding box center [158, 114] width 68 height 8
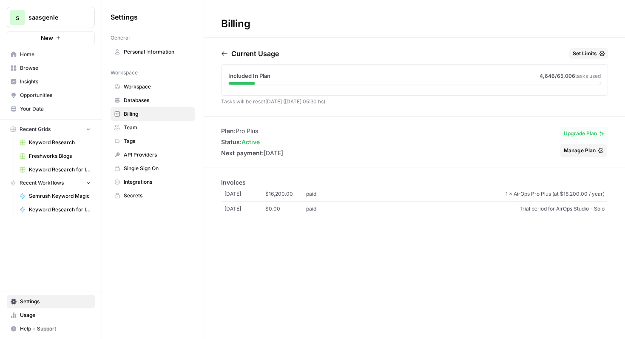
click at [48, 64] on link "Browse" at bounding box center [51, 68] width 88 height 14
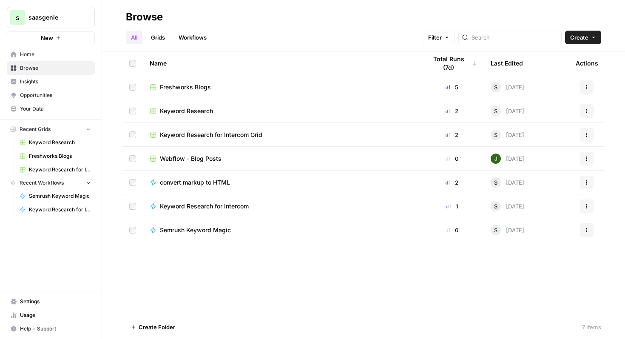
click at [47, 56] on span "Home" at bounding box center [55, 55] width 71 height 8
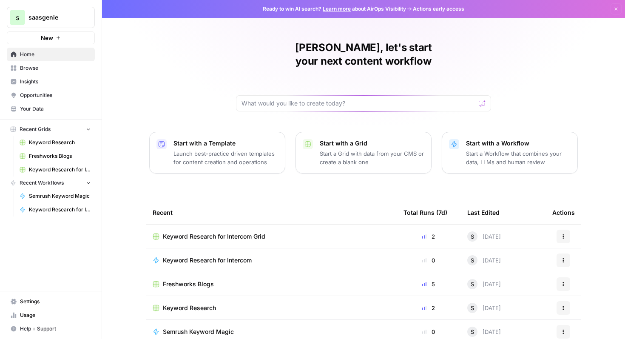
click at [57, 103] on link "Your Data" at bounding box center [51, 109] width 88 height 14
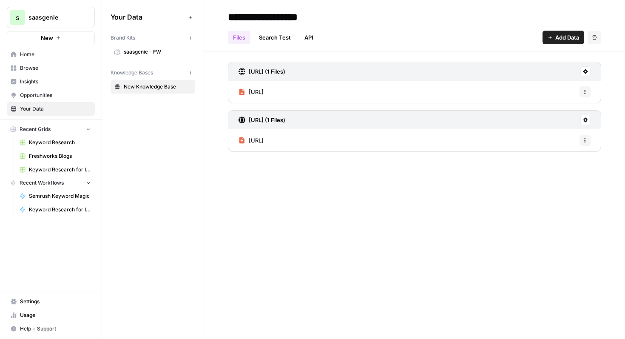
click at [163, 51] on span "saasgenie - FW" at bounding box center [158, 52] width 68 height 8
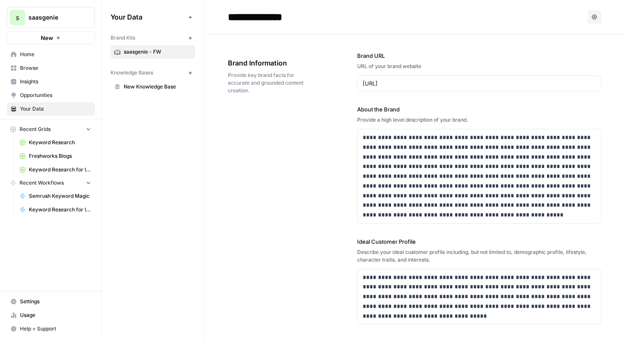
click at [188, 41] on button "New" at bounding box center [190, 38] width 10 height 10
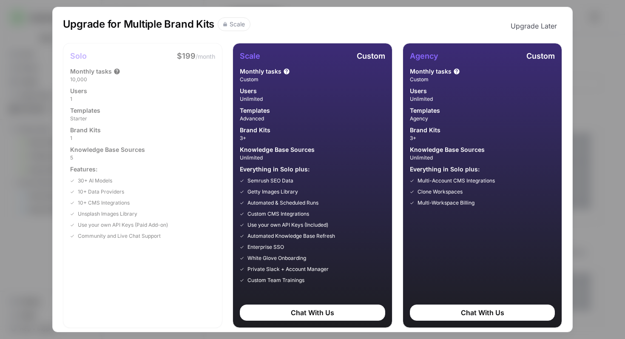
click at [597, 59] on div "Upgrade for Multiple Brand Kits Scale Upgrade Later Solo $199 /month Monthly ta…" at bounding box center [312, 169] width 625 height 339
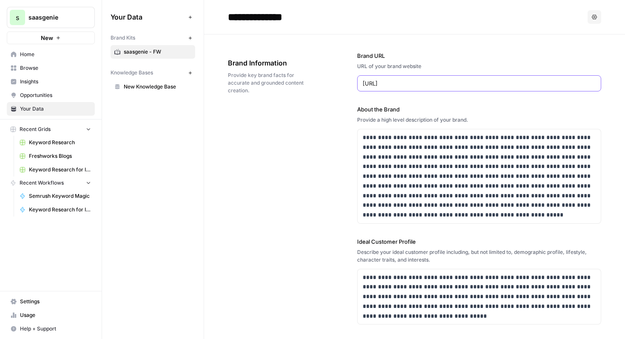
click at [481, 82] on input "[URL]" at bounding box center [478, 83] width 233 height 8
click at [200, 177] on div "Your Data Add Data Brand Kits New saasgenie - FW Knowledge Bases New New Knowle…" at bounding box center [153, 169] width 102 height 339
click at [192, 34] on button "New" at bounding box center [190, 38] width 10 height 10
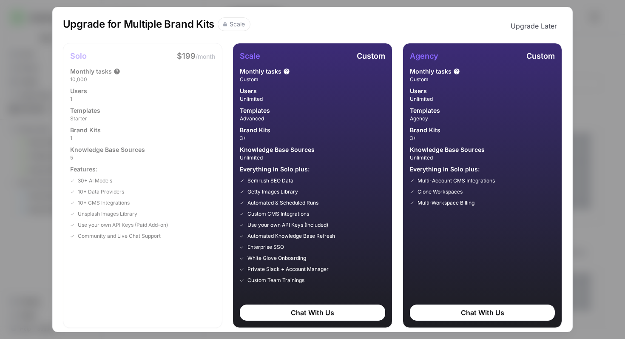
click at [555, 25] on button "Upgrade Later" at bounding box center [533, 25] width 57 height 17
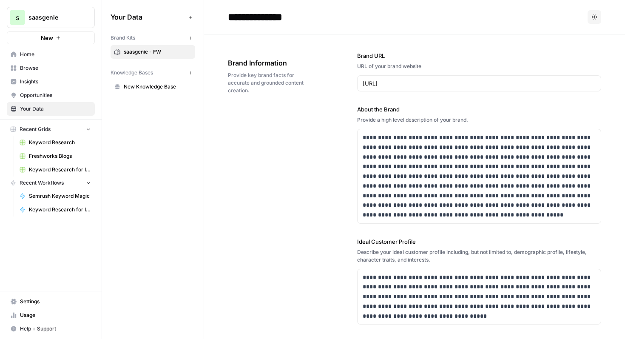
click at [192, 71] on icon "button" at bounding box center [190, 73] width 5 height 5
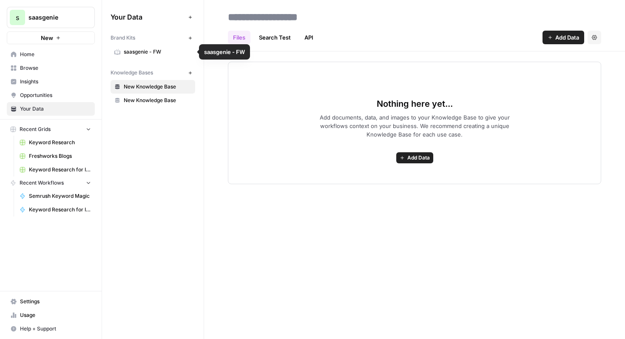
click at [171, 51] on span "saasgenie - FW" at bounding box center [158, 52] width 68 height 8
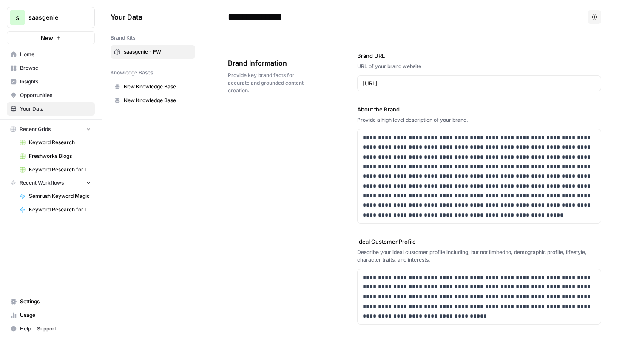
click at [37, 328] on span "Help + Support" at bounding box center [55, 329] width 71 height 8
click at [135, 322] on span "Chat & Support" at bounding box center [141, 325] width 57 height 8
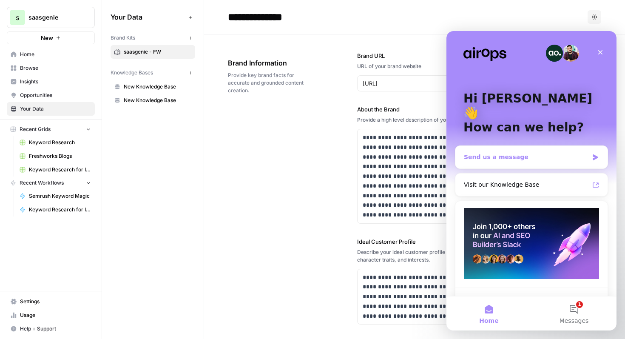
click at [549, 153] on div "Send us a message" at bounding box center [526, 157] width 125 height 9
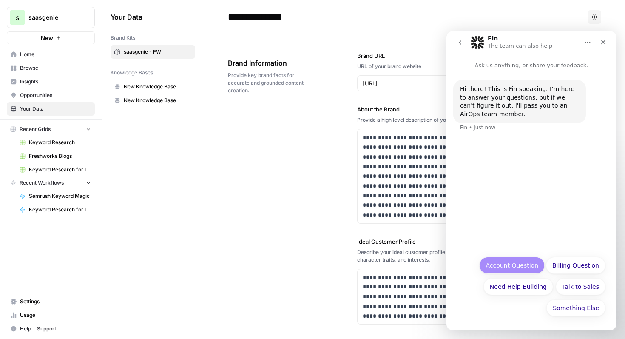
click at [530, 267] on button "Account Question" at bounding box center [511, 265] width 65 height 17
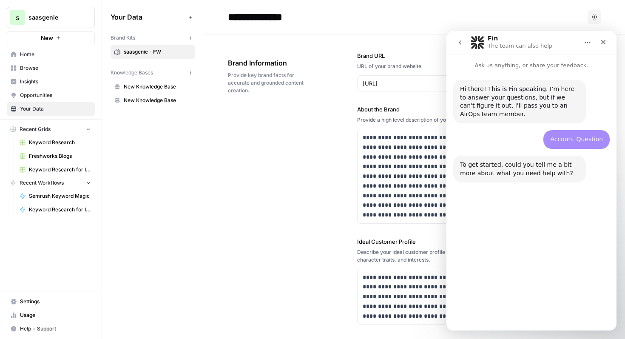
click at [590, 308] on button "Something Else" at bounding box center [575, 307] width 59 height 17
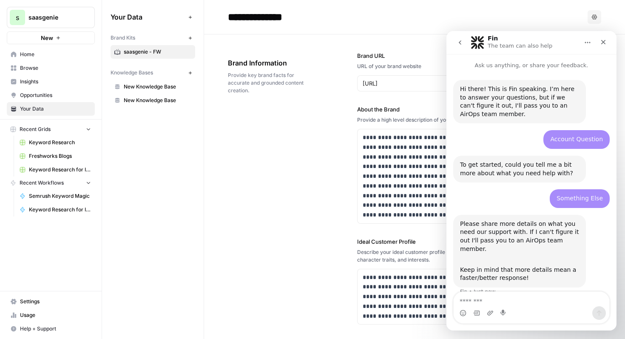
scroll to position [14, 0]
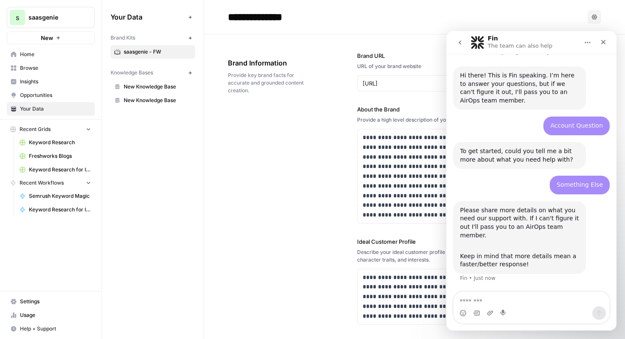
click at [512, 297] on textarea "Message…" at bounding box center [531, 299] width 156 height 14
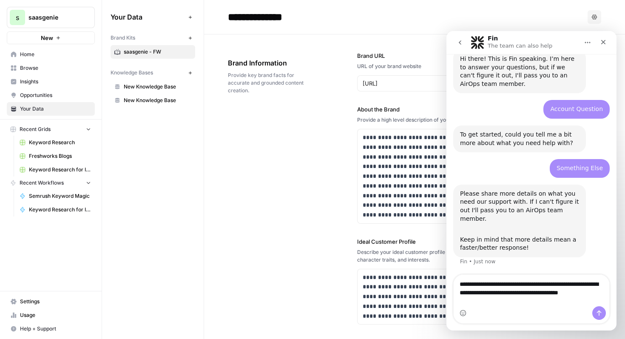
scroll to position [31, 0]
type textarea "**********"
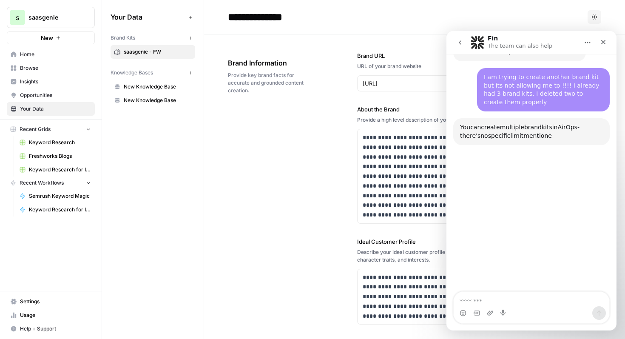
scroll to position [242, 0]
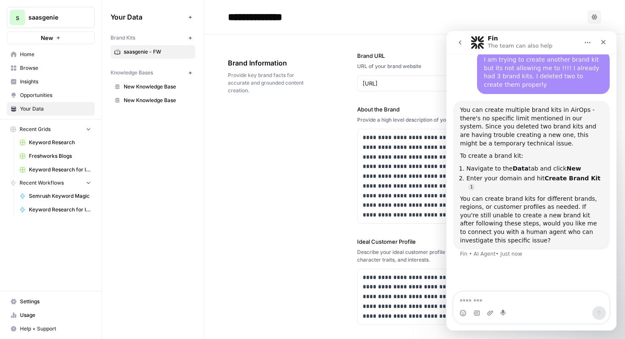
click at [192, 16] on icon "button" at bounding box center [190, 17] width 5 height 5
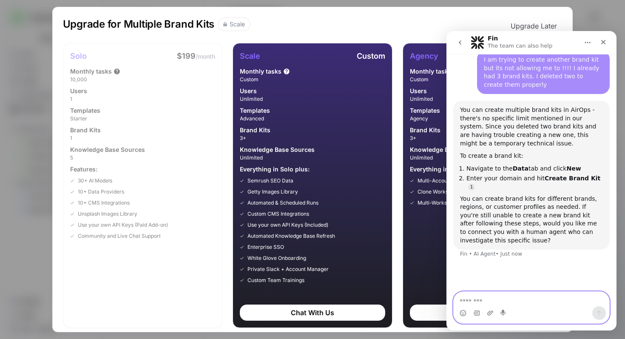
click at [538, 304] on textarea "Message…" at bounding box center [531, 299] width 156 height 14
type textarea "**********"
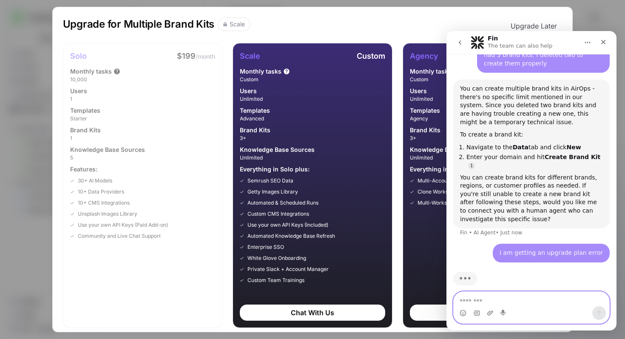
scroll to position [264, 0]
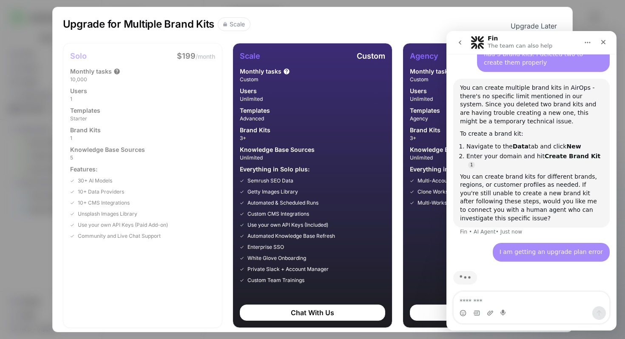
click at [549, 23] on button "Upgrade Later" at bounding box center [533, 25] width 57 height 17
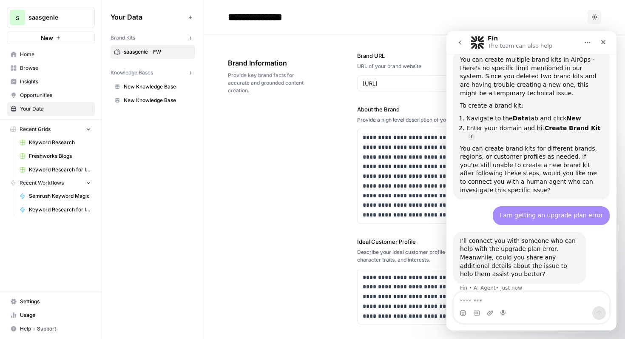
scroll to position [295, 0]
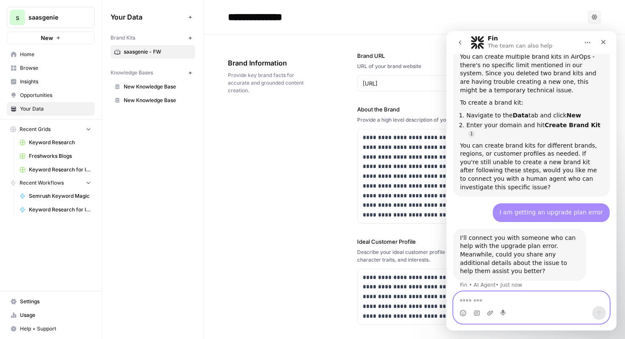
click at [546, 299] on textarea "Message…" at bounding box center [531, 299] width 156 height 14
click at [194, 17] on button "Add Data" at bounding box center [190, 17] width 10 height 10
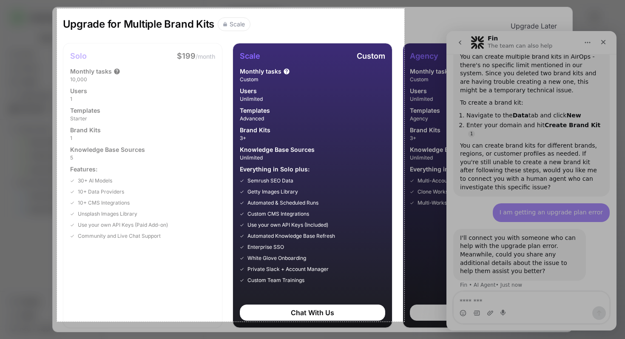
drag, startPoint x: 57, startPoint y: 8, endPoint x: 404, endPoint y: 321, distance: 467.3
click at [404, 321] on div "817 X 736" at bounding box center [312, 169] width 625 height 339
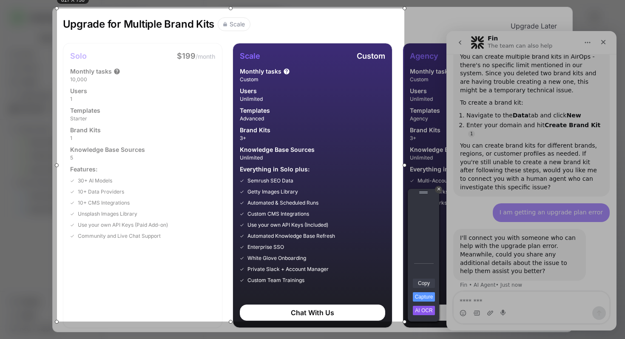
click at [429, 283] on link "Copy" at bounding box center [424, 282] width 22 height 9
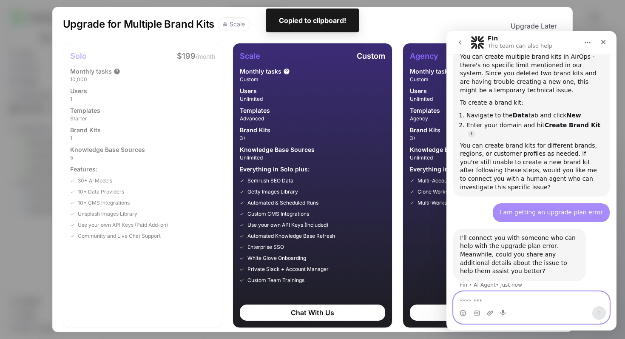
click at [522, 301] on textarea "Message…" at bounding box center [531, 299] width 156 height 14
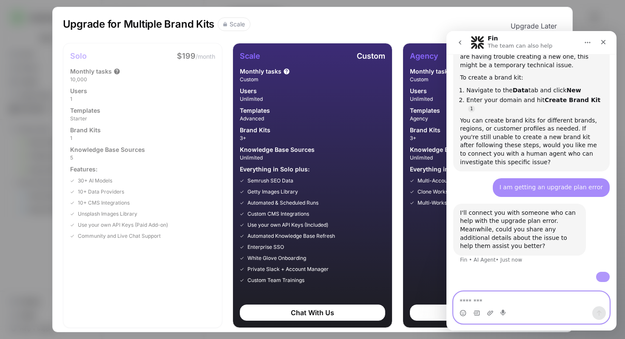
scroll to position [415, 0]
click at [542, 25] on button "Upgrade Later" at bounding box center [533, 25] width 57 height 17
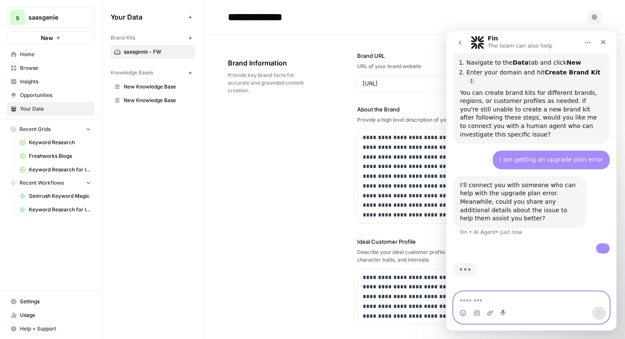
scroll to position [442, 0]
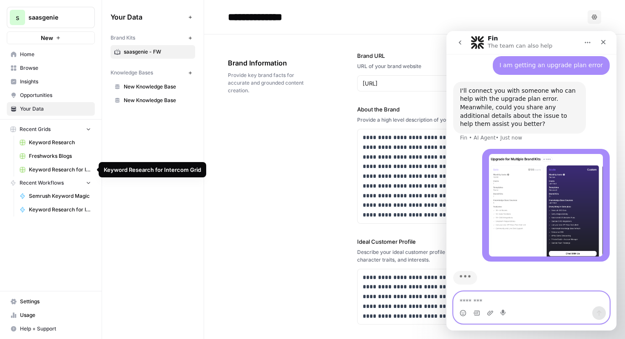
click at [68, 173] on span "Keyword Research for Intercom Grid" at bounding box center [60, 170] width 62 height 8
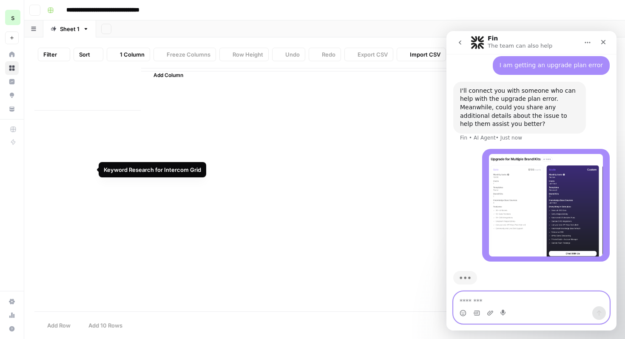
scroll to position [439, 0]
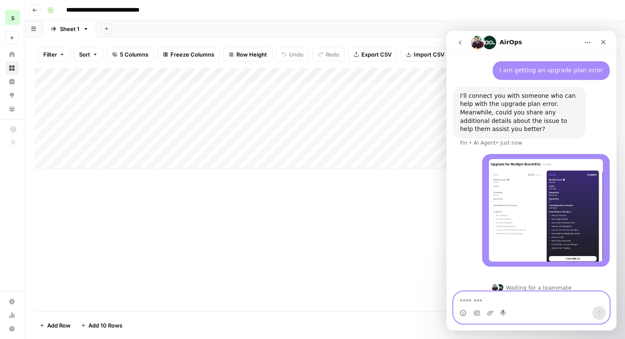
click at [478, 42] on img "Intercom messenger" at bounding box center [477, 43] width 14 height 14
click at [35, 12] on icon "button" at bounding box center [34, 10] width 5 height 5
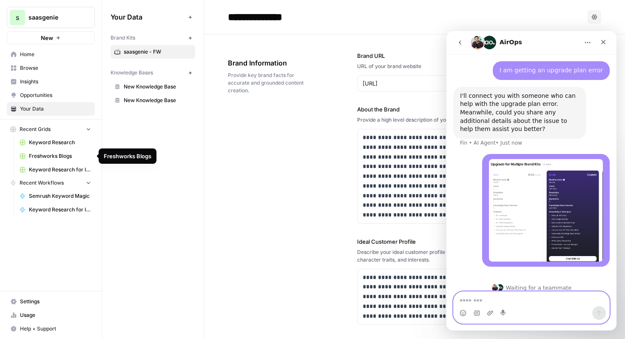
click at [64, 158] on span "Freshworks Blogs" at bounding box center [60, 156] width 62 height 8
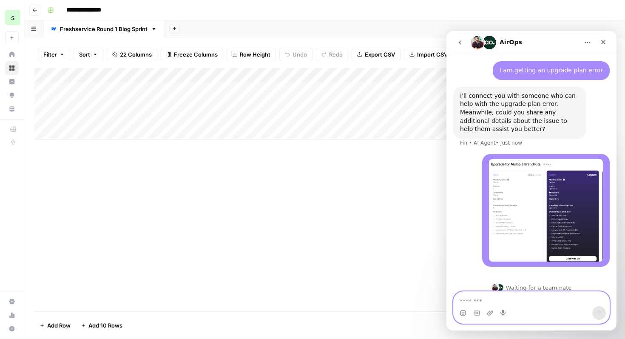
click at [109, 11] on input "**********" at bounding box center [91, 10] width 59 height 14
drag, startPoint x: 100, startPoint y: 9, endPoint x: 58, endPoint y: 8, distance: 42.1
click at [58, 8] on div "**********" at bounding box center [330, 10] width 572 height 14
type input "**********"
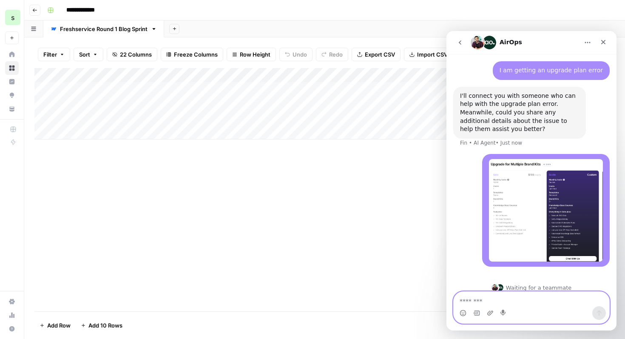
click at [168, 177] on div "Add Column" at bounding box center [324, 189] width 580 height 243
click at [144, 121] on div "Add Column" at bounding box center [324, 103] width 580 height 71
click at [250, 198] on div "Add Column" at bounding box center [324, 189] width 580 height 243
click at [35, 13] on button "Go back" at bounding box center [34, 10] width 11 height 11
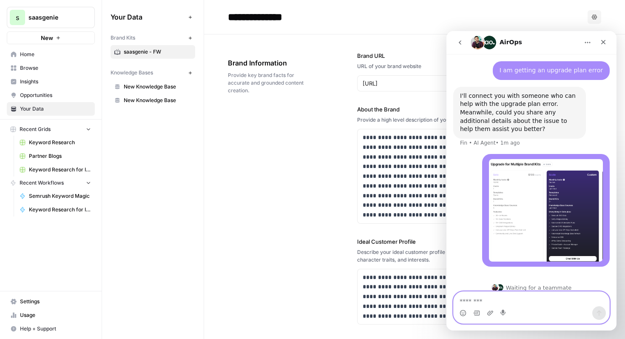
click at [67, 169] on span "Keyword Research for Intercom Grid" at bounding box center [60, 170] width 62 height 8
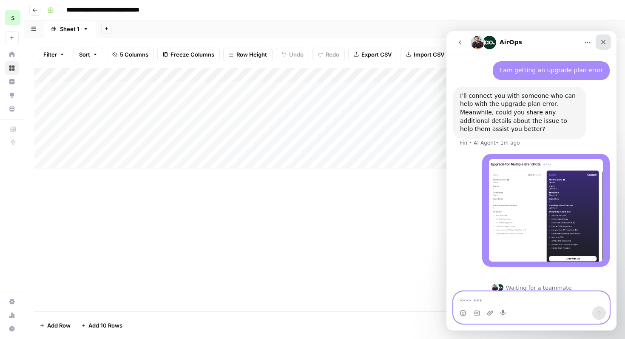
click at [604, 38] on div "Close" at bounding box center [602, 41] width 15 height 15
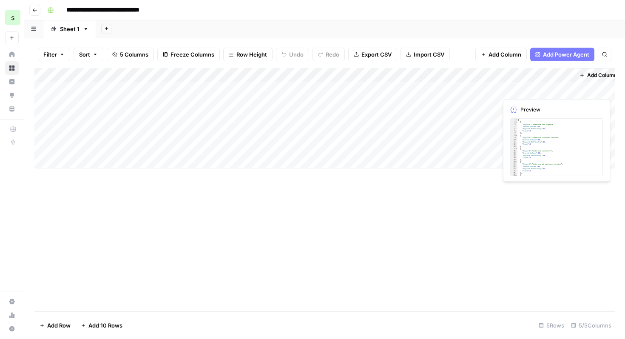
scroll to position [0, 7]
click at [586, 54] on span "Add Power Agent" at bounding box center [566, 54] width 46 height 8
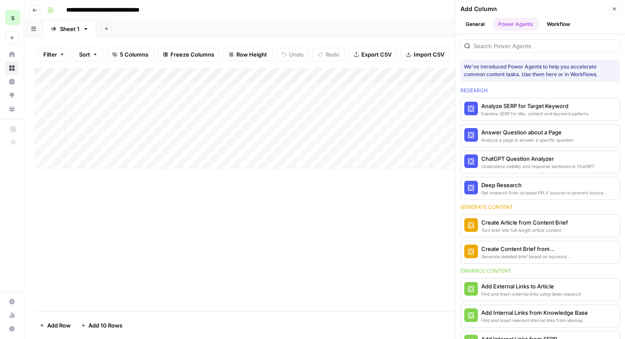
scroll to position [0, 0]
click at [589, 254] on span "More Info" at bounding box center [592, 252] width 23 height 8
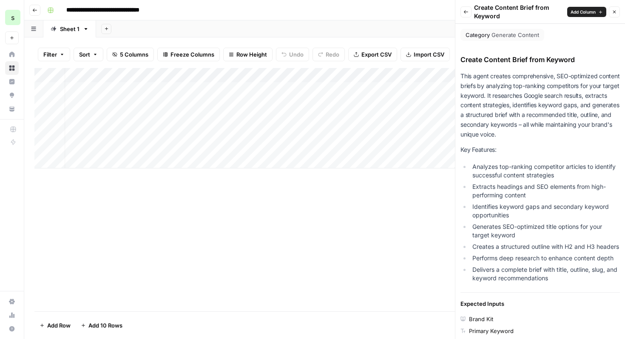
scroll to position [4, 0]
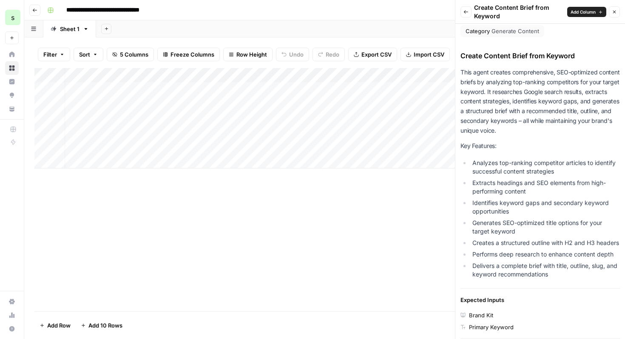
click at [579, 13] on span "Add Column" at bounding box center [582, 11] width 25 height 7
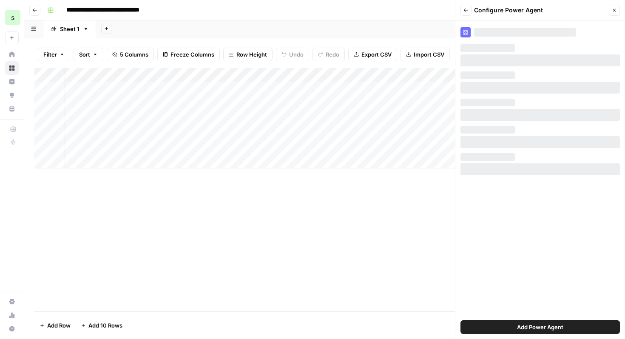
scroll to position [0, 0]
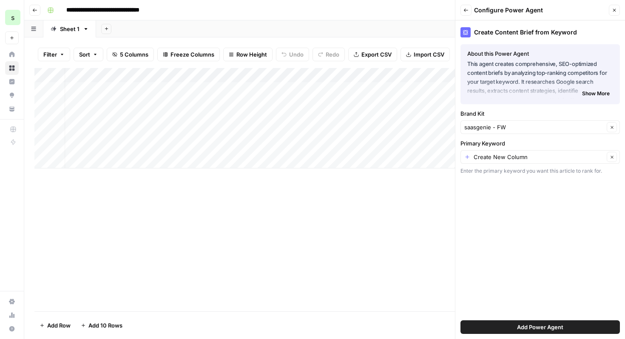
click at [600, 92] on span "Show More" at bounding box center [596, 94] width 28 height 8
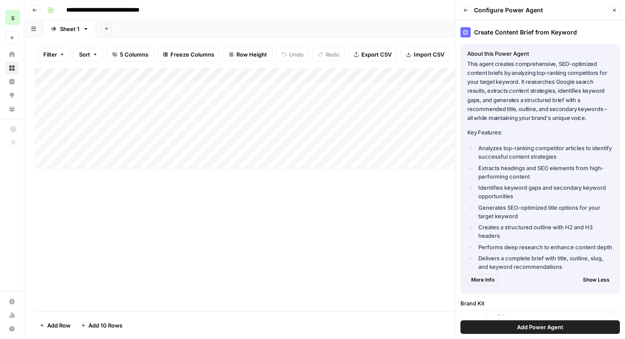
scroll to position [54, 0]
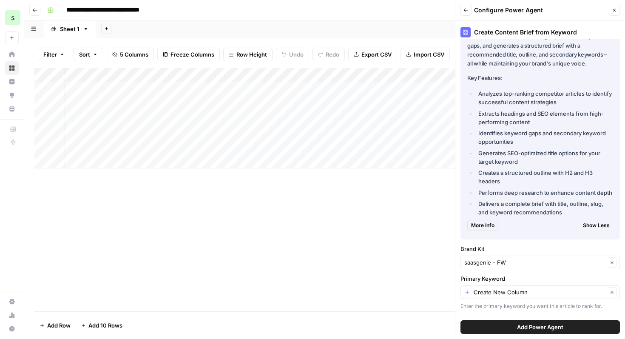
click at [555, 327] on span "Add Power Agent" at bounding box center [540, 327] width 46 height 8
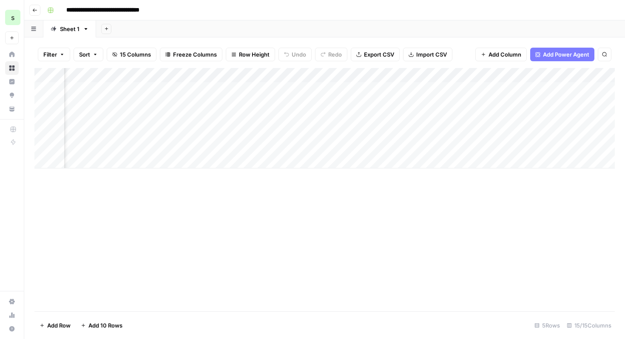
scroll to position [0, 279]
click at [362, 86] on div "Add Column" at bounding box center [324, 118] width 580 height 100
click at [533, 75] on div "Add Column" at bounding box center [324, 118] width 580 height 100
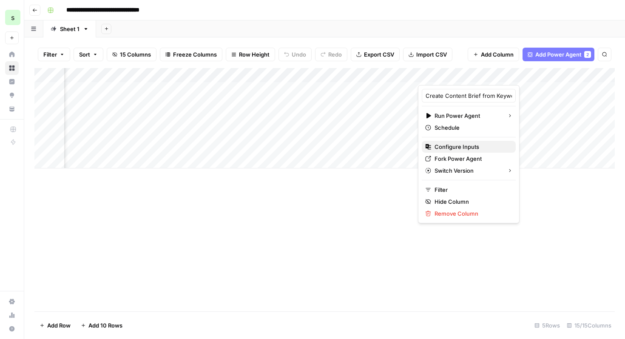
click at [476, 144] on span "Configure Inputs" at bounding box center [471, 146] width 74 height 8
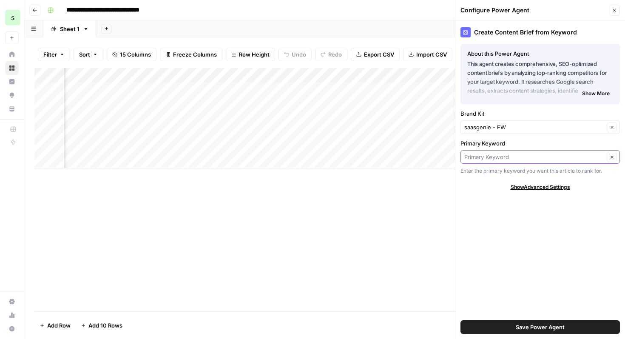
click at [517, 161] on input "Primary Keyword" at bounding box center [534, 157] width 140 height 8
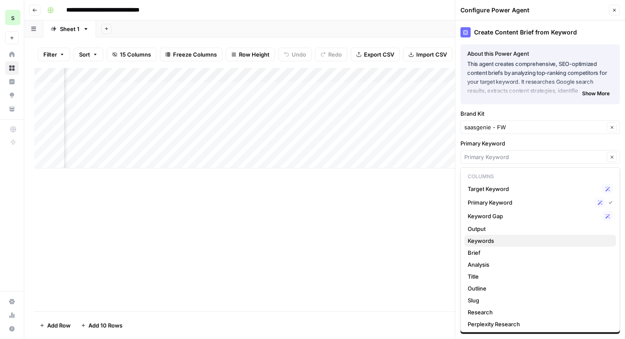
click at [507, 241] on span "Keywords" at bounding box center [538, 240] width 142 height 8
type input "Keywords"
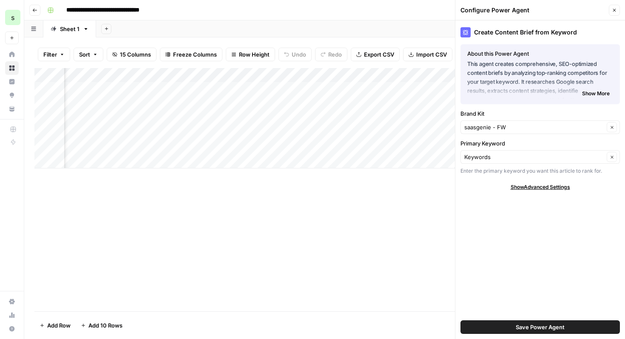
click at [536, 327] on span "Save Power Agent" at bounding box center [539, 327] width 49 height 8
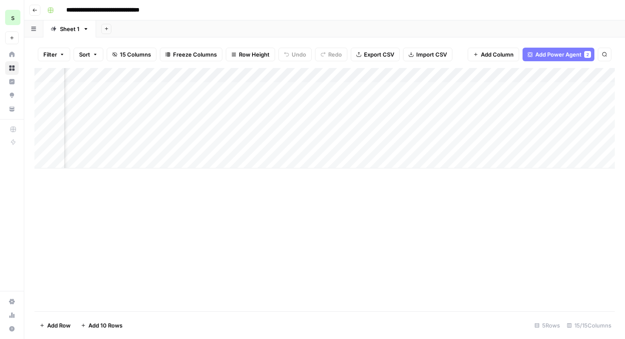
click at [481, 90] on div "Add Column" at bounding box center [324, 118] width 580 height 100
click at [331, 90] on div "Add Column" at bounding box center [324, 118] width 580 height 100
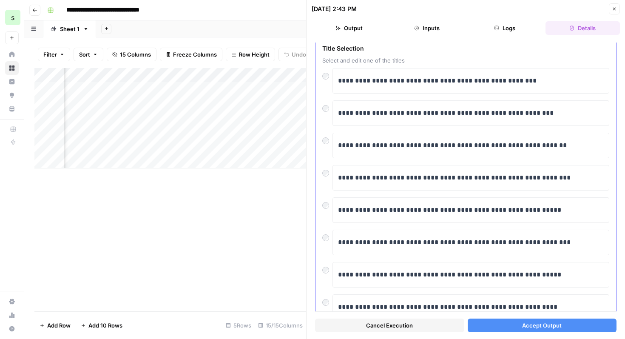
scroll to position [49, 0]
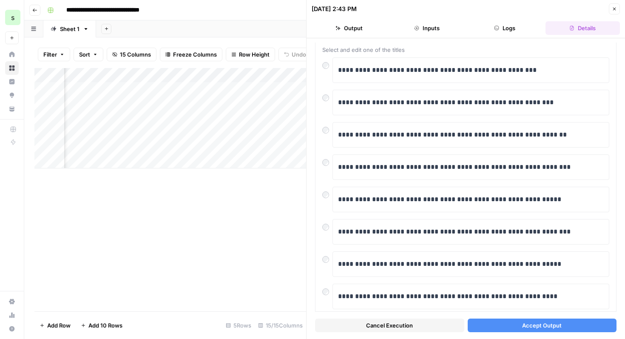
click at [576, 325] on button "Accept Output" at bounding box center [541, 325] width 149 height 14
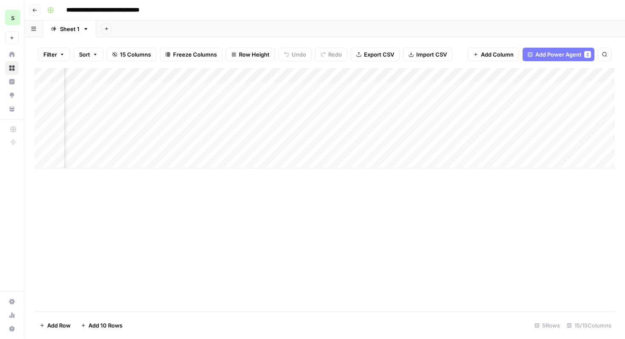
scroll to position [0, 584]
click at [313, 89] on div "Add Column" at bounding box center [324, 118] width 580 height 100
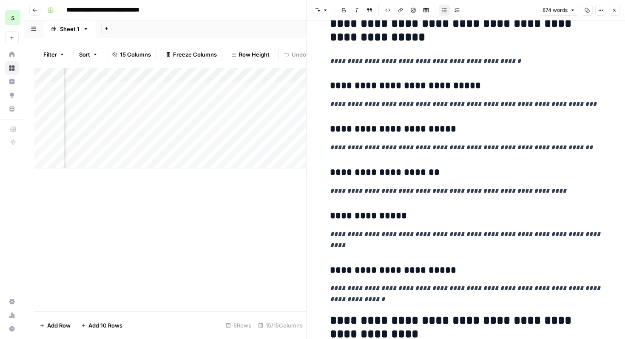
scroll to position [1264, 0]
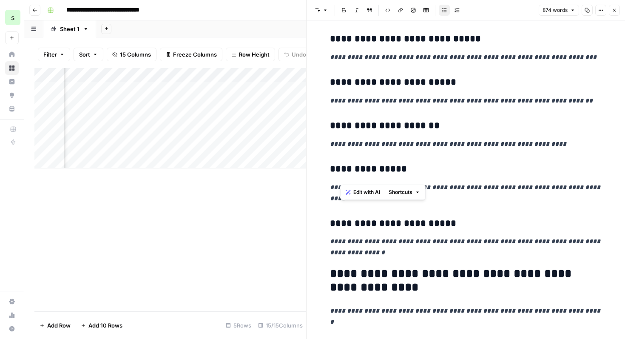
drag, startPoint x: 339, startPoint y: 148, endPoint x: 431, endPoint y: 173, distance: 95.4
click at [431, 173] on div "**********" at bounding box center [466, 167] width 282 height 2794
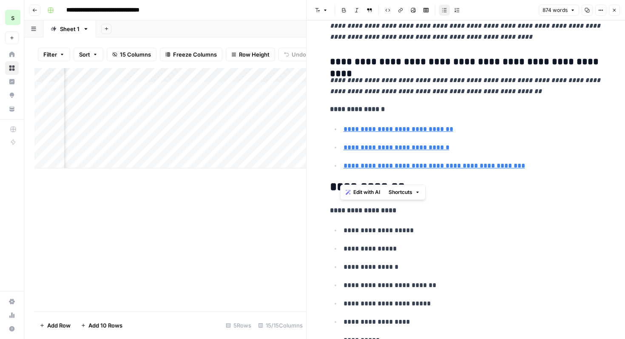
scroll to position [2473, 0]
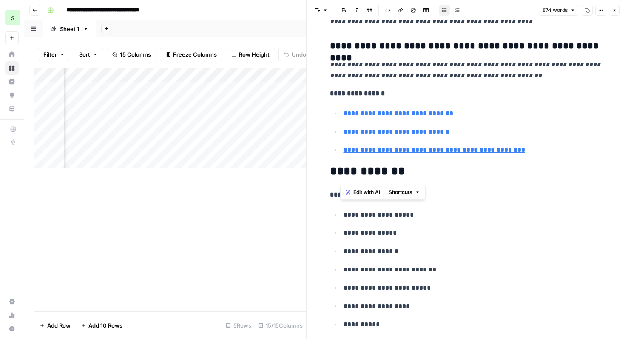
click at [502, 209] on ul "**********" at bounding box center [466, 278] width 272 height 139
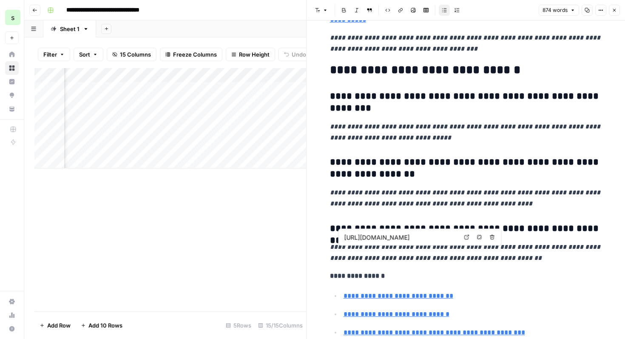
type input "[URL][DOMAIN_NAME]"
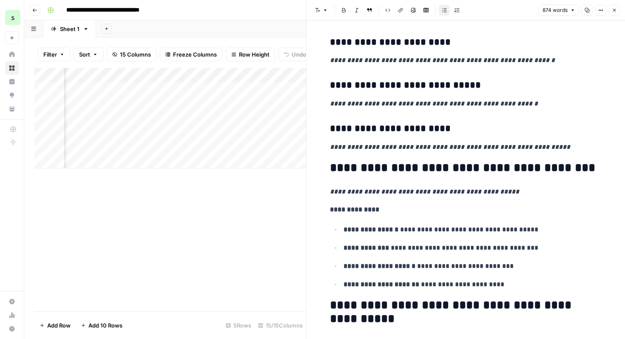
scroll to position [1606, 0]
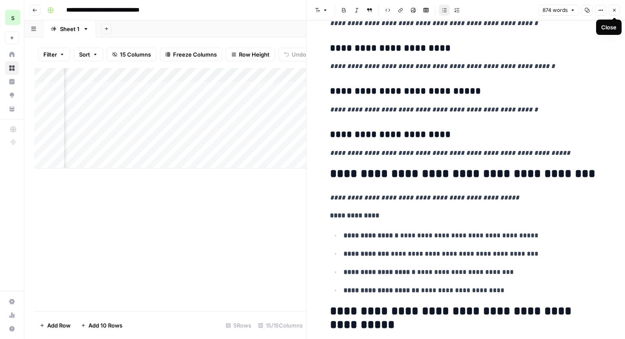
click at [617, 13] on button "Close" at bounding box center [614, 10] width 11 height 11
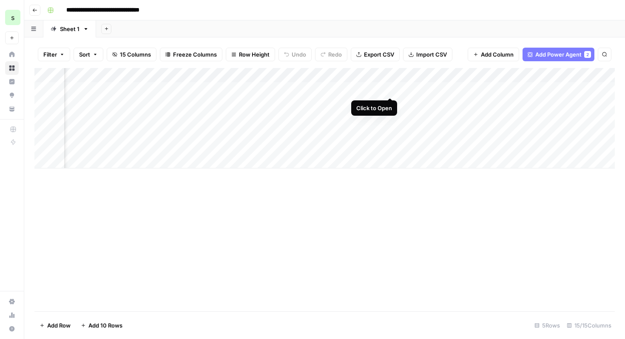
click at [389, 88] on div "Add Column" at bounding box center [324, 118] width 580 height 100
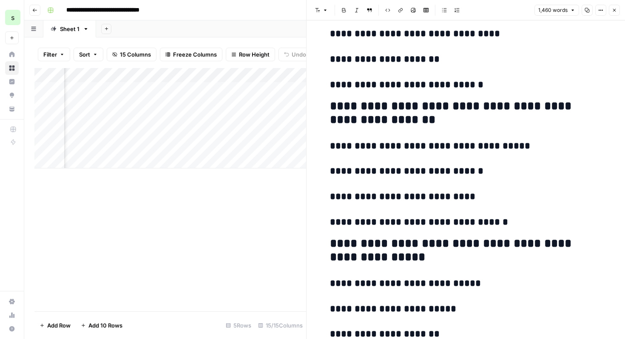
scroll to position [3767, 0]
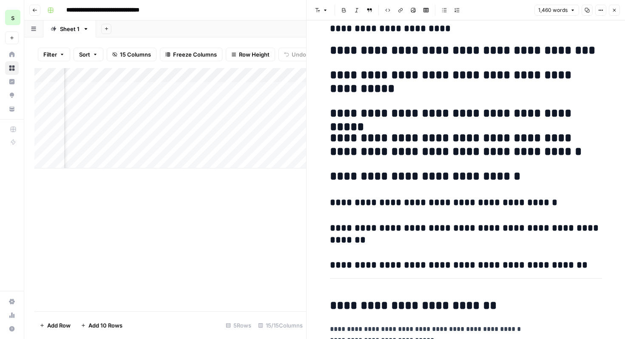
click at [615, 12] on icon "button" at bounding box center [613, 10] width 5 height 5
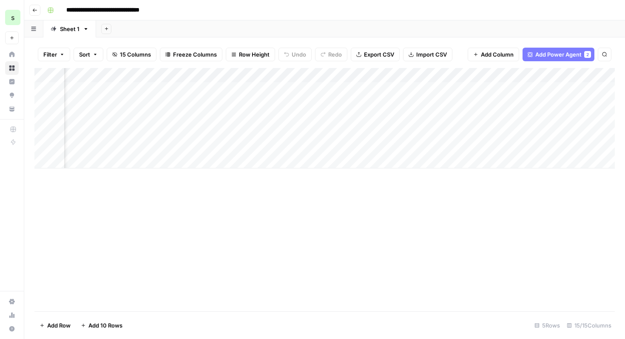
click at [450, 92] on div "Add Column" at bounding box center [324, 118] width 580 height 100
click at [467, 88] on div "Add Column" at bounding box center [324, 118] width 580 height 100
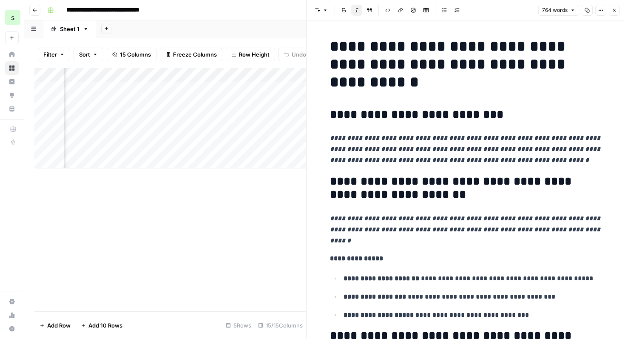
click at [615, 11] on icon "button" at bounding box center [613, 10] width 5 height 5
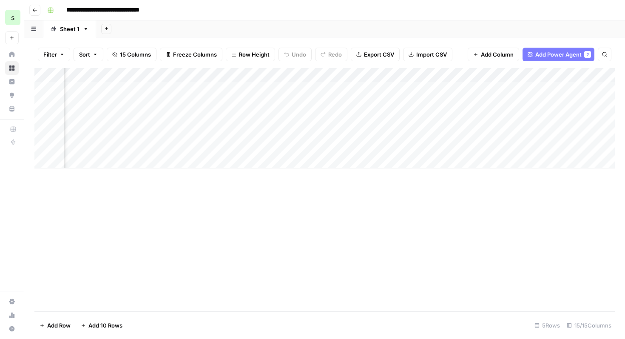
scroll to position [0, 832]
click at [349, 92] on div "Add Column" at bounding box center [324, 118] width 580 height 100
click at [361, 89] on div "Add Column" at bounding box center [324, 118] width 580 height 100
click at [416, 92] on textarea "**********" at bounding box center [370, 90] width 136 height 12
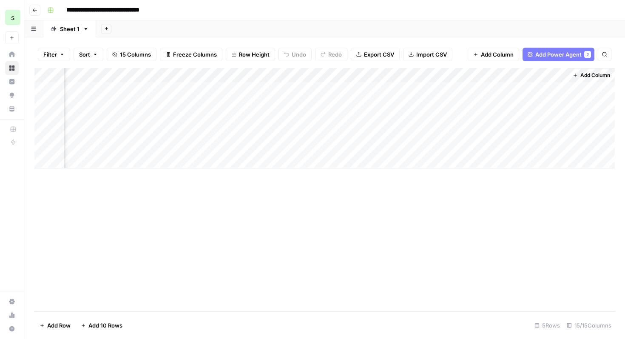
click at [526, 88] on div "Add Column" at bounding box center [324, 118] width 580 height 100
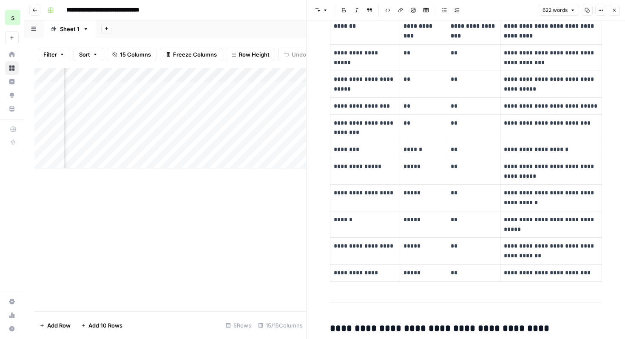
scroll to position [1231, 0]
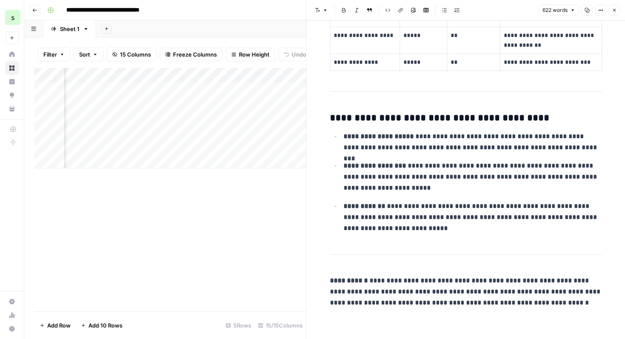
click at [614, 8] on icon "button" at bounding box center [613, 10] width 5 height 5
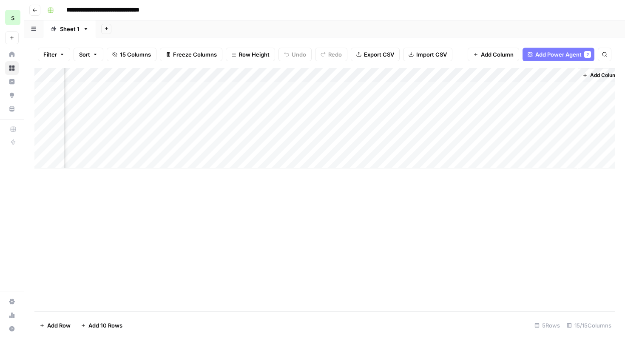
click at [161, 8] on input "**********" at bounding box center [118, 10] width 112 height 14
drag, startPoint x: 122, startPoint y: 11, endPoint x: 157, endPoint y: 11, distance: 35.3
click at [157, 11] on input "**********" at bounding box center [118, 10] width 112 height 14
type input "**********"
click at [179, 25] on div "Add Sheet" at bounding box center [360, 28] width 529 height 17
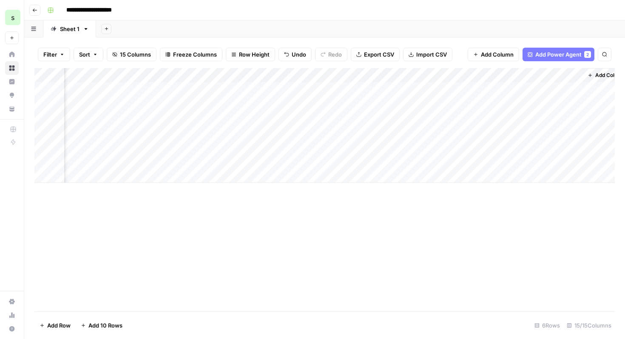
scroll to position [0, 874]
click at [32, 12] on button "Go back" at bounding box center [34, 10] width 11 height 11
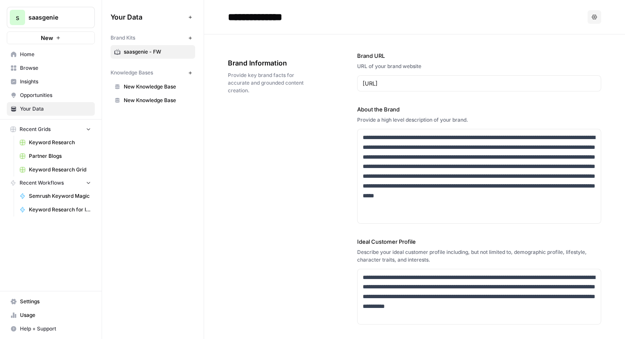
click at [65, 157] on span "Partner Blogs" at bounding box center [60, 156] width 62 height 8
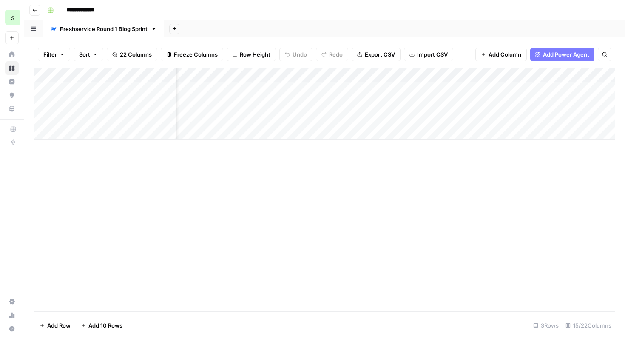
scroll to position [0, 66]
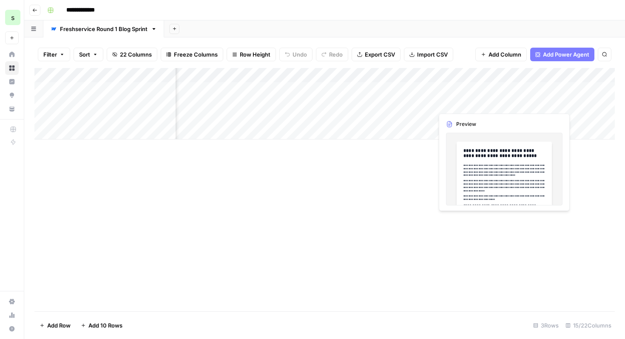
click at [491, 103] on div "Add Column" at bounding box center [324, 103] width 580 height 71
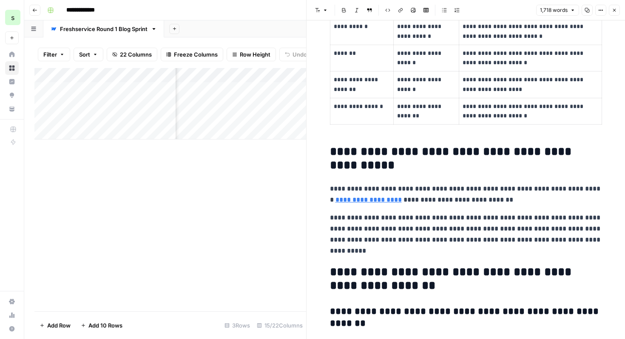
scroll to position [3268, 0]
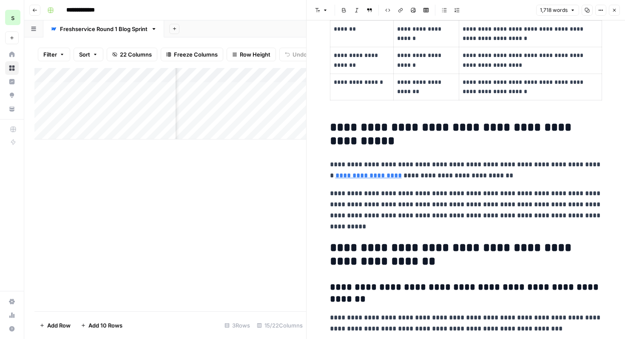
click at [613, 13] on button "Close" at bounding box center [614, 10] width 11 height 11
